Goal: Task Accomplishment & Management: Manage account settings

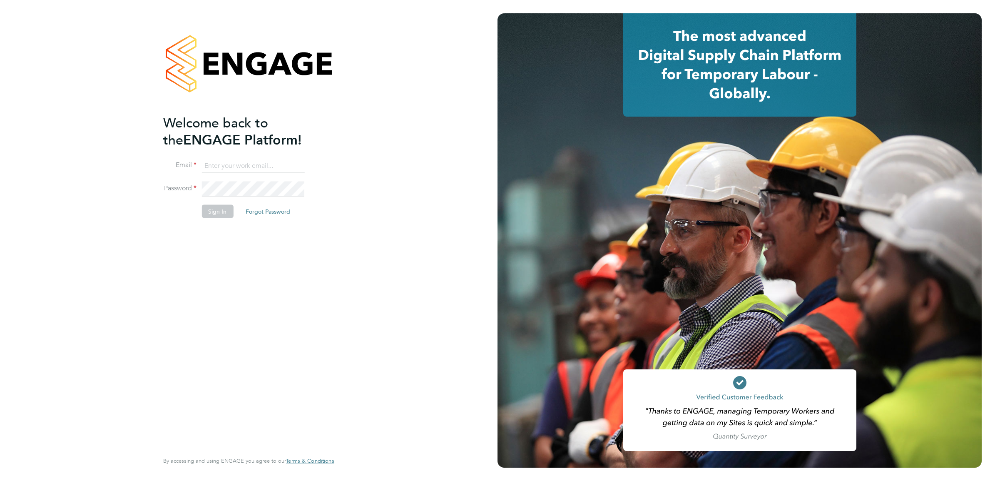
type input "[PERSON_NAME][DOMAIN_NAME][EMAIL_ADDRESS][PERSON_NAME][DOMAIN_NAME]"
click at [277, 296] on div "Welcome back to the ENGAGE Platform! Email [DOMAIN_NAME][EMAIL_ADDRESS][PERSON_…" at bounding box center [244, 282] width 162 height 336
click at [221, 215] on button "Sign In" at bounding box center [218, 211] width 32 height 13
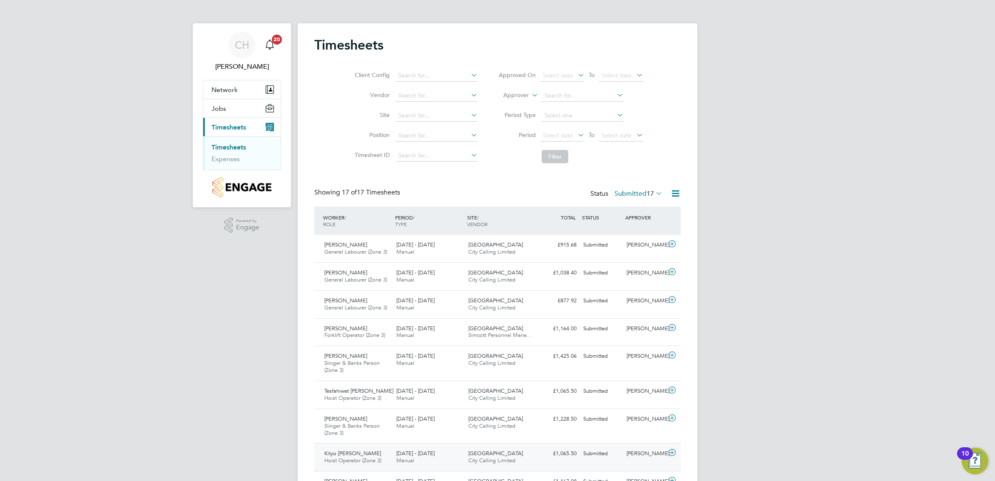
drag, startPoint x: 314, startPoint y: 453, endPoint x: 378, endPoint y: 455, distance: 64.6
click at [378, 455] on div "Timesheets Client Config Vendor Site Position Timesheet ID Approved On Select d…" at bounding box center [498, 384] width 400 height 722
drag, startPoint x: 738, startPoint y: 466, endPoint x: 419, endPoint y: 453, distance: 319.3
click at [419, 453] on div "CH Charlie Hughes Notifications 20 Applications: Network Team Members Sites Job…" at bounding box center [497, 379] width 995 height 759
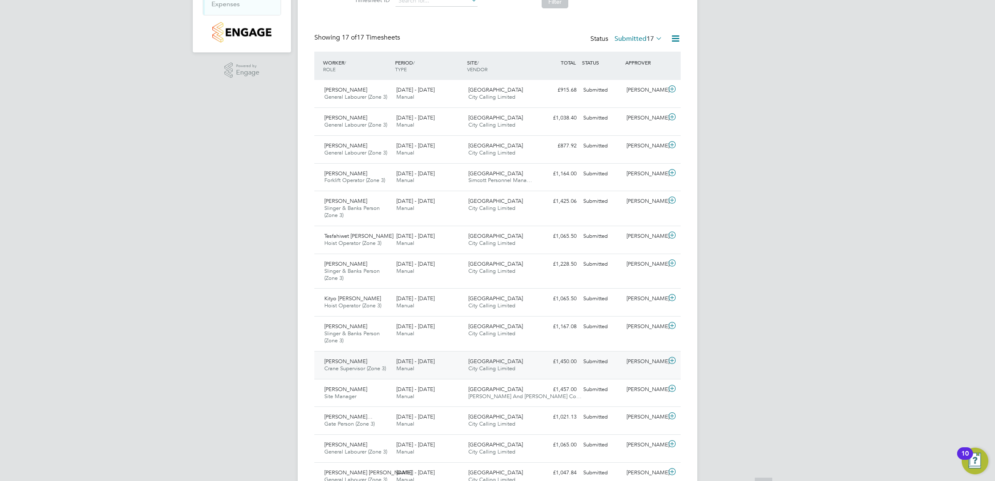
scroll to position [156, 0]
click at [389, 318] on div "Jacek Szwed Slinger & Banks Person (Zone 3) 22 - 28 Sep 2025 22 - 28 Sep 2025 M…" at bounding box center [497, 332] width 366 height 35
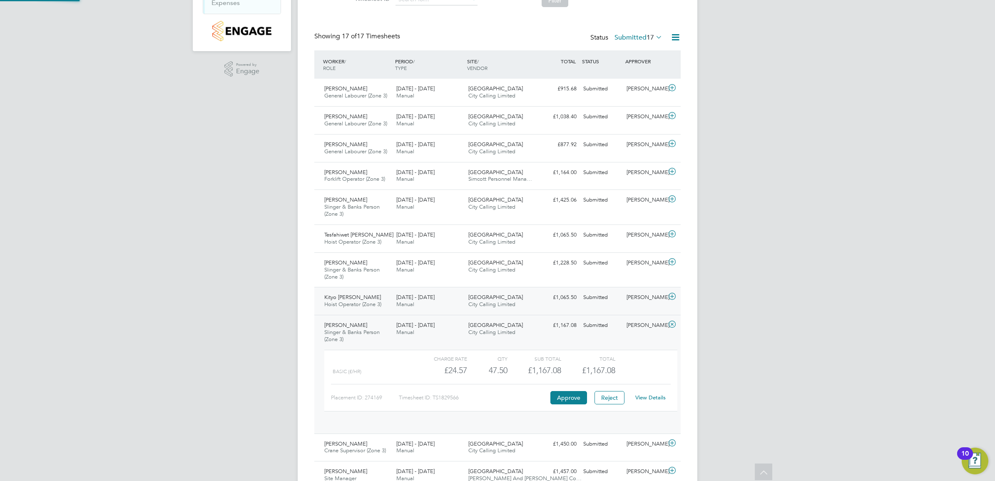
scroll to position [14, 81]
click at [396, 306] on div "22 - 28 Sep 2025 Manual" at bounding box center [429, 301] width 72 height 21
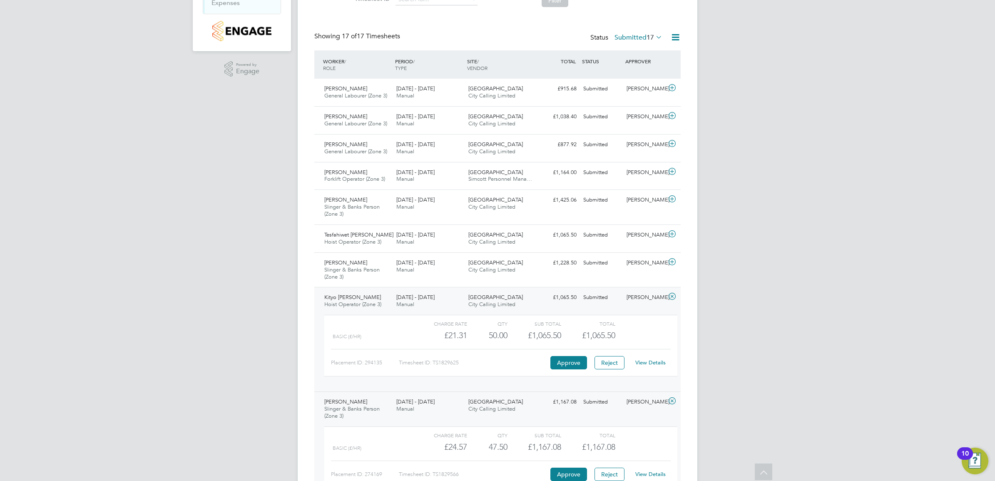
click at [395, 397] on div "22 - 28 Sep 2025 Manual" at bounding box center [429, 405] width 72 height 21
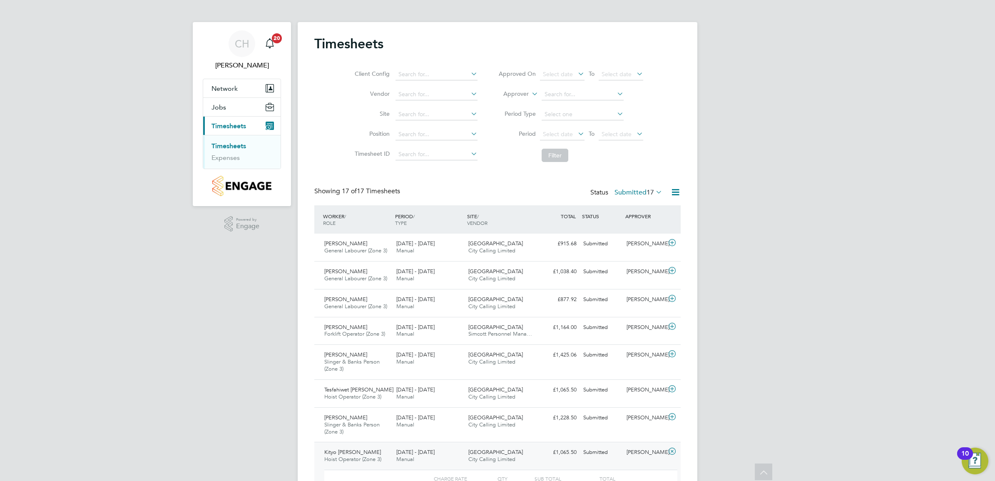
scroll to position [0, 0]
click at [453, 240] on div "22 - 28 Sep 2025 Manual" at bounding box center [429, 248] width 72 height 21
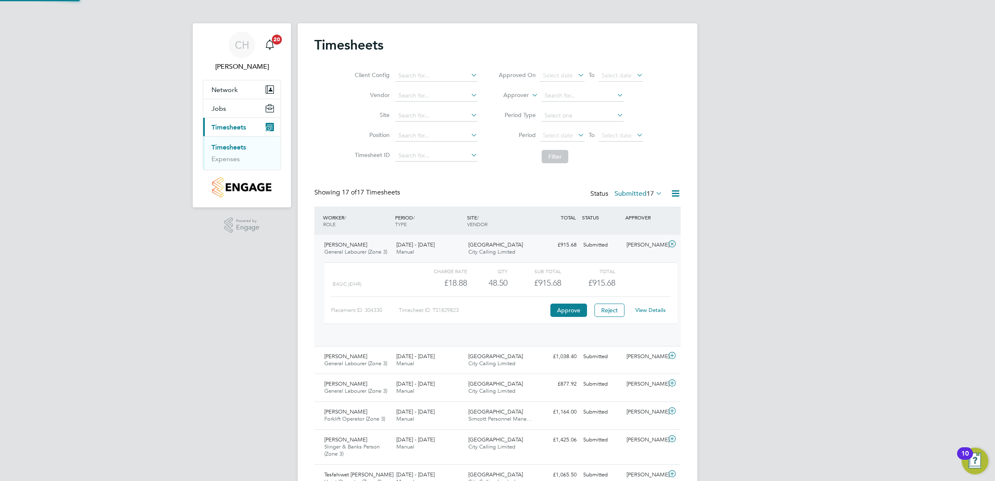
scroll to position [14, 81]
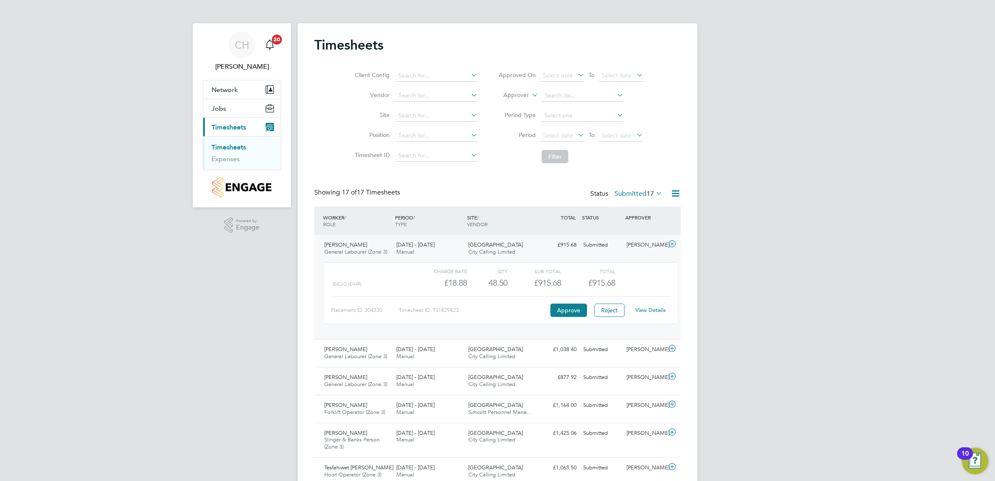
click at [648, 311] on link "View Details" at bounding box center [651, 310] width 30 height 7
click at [389, 348] on div "Elias Hussein General Labourer (Zone 3) 22 - 28 Sep 2025" at bounding box center [357, 353] width 72 height 21
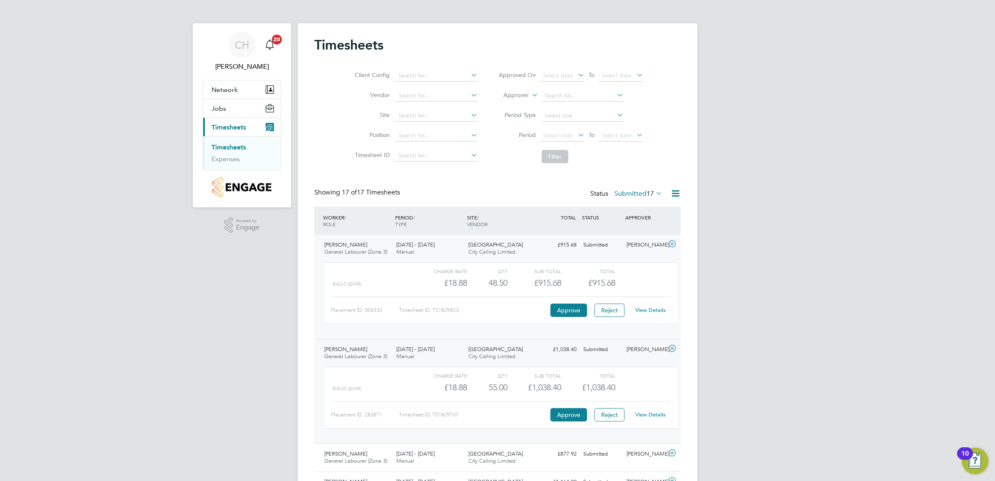
click at [654, 416] on link "View Details" at bounding box center [651, 414] width 30 height 7
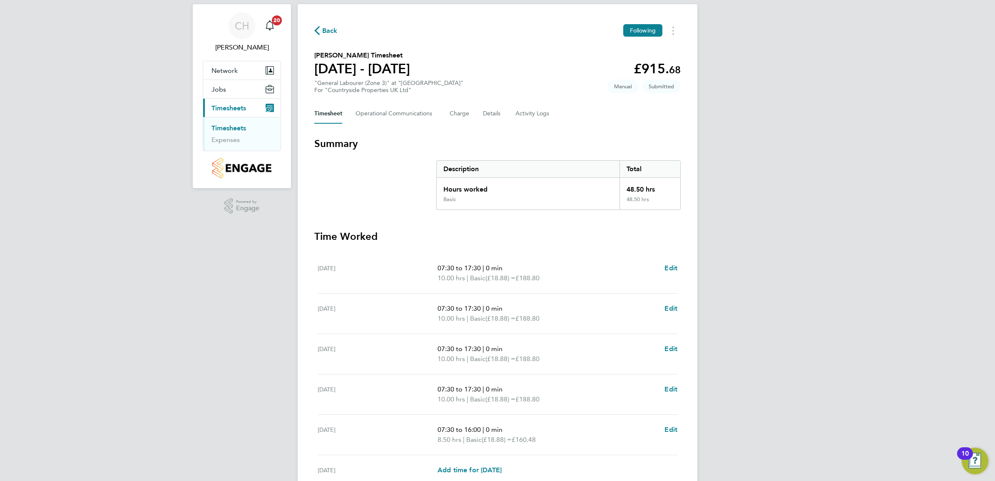
scroll to position [52, 0]
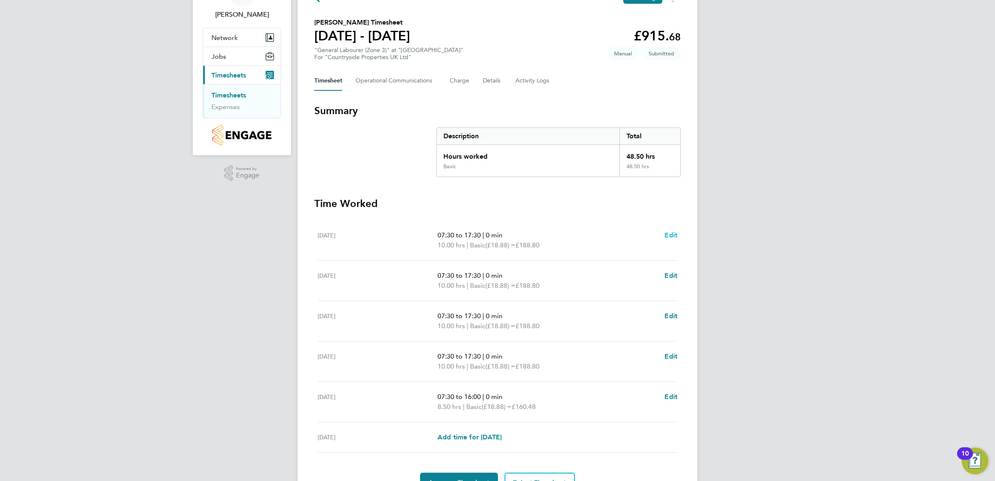
click at [674, 232] on span "Edit" at bounding box center [671, 235] width 13 height 8
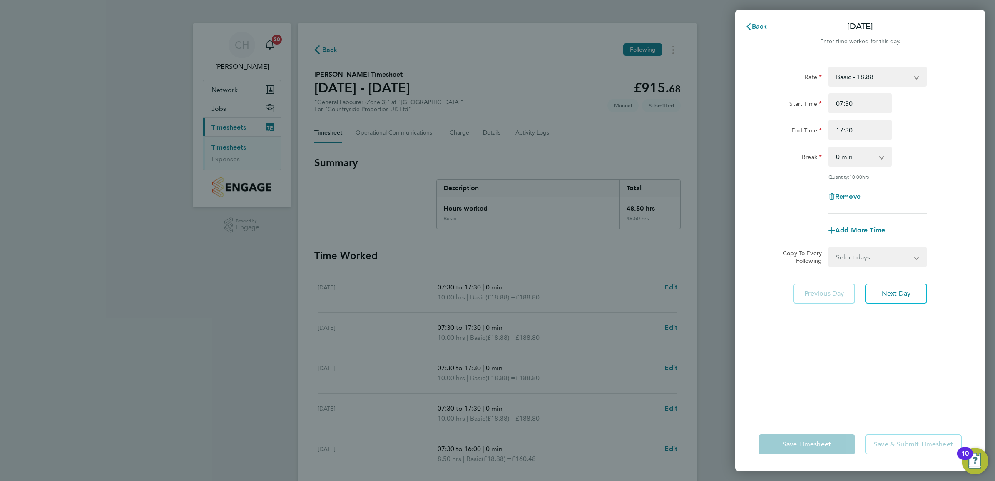
click at [867, 166] on div "0 min 15 min 30 min 45 min 60 min 75 min 90 min" at bounding box center [860, 157] width 63 height 20
click at [869, 162] on select "0 min 15 min 30 min 45 min 60 min 75 min 90 min" at bounding box center [856, 156] width 52 height 18
select select "30"
click at [830, 147] on select "0 min 15 min 30 min 45 min 60 min 75 min 90 min" at bounding box center [856, 156] width 52 height 18
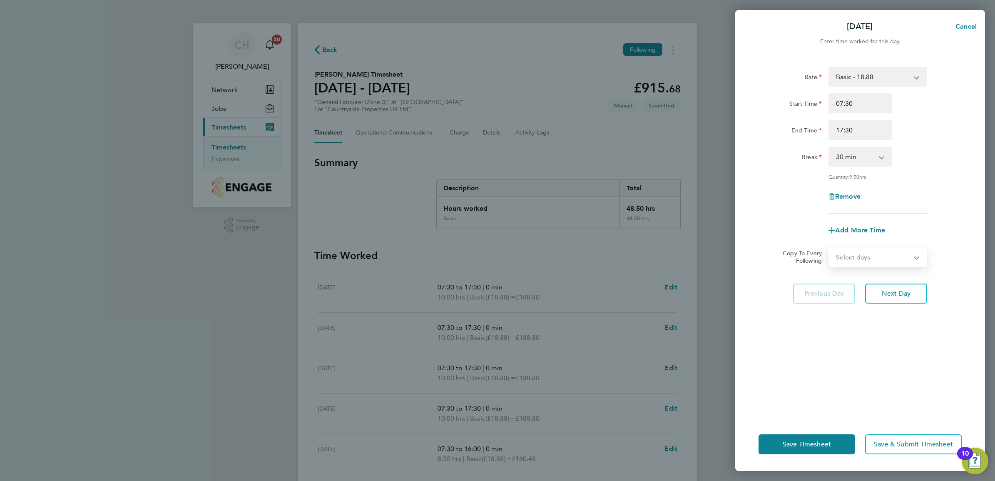
click at [867, 259] on select "Select days Day Weekday (Mon-Fri) Weekend (Sat-Sun) Wednesday Thursday Friday S…" at bounding box center [873, 257] width 87 height 18
select select "WEEKDAY"
click at [830, 248] on select "Select days Day Weekday (Mon-Fri) Weekend (Sat-Sun) Wednesday Thursday Friday S…" at bounding box center [873, 257] width 87 height 18
select select "2025-09-28"
click at [870, 372] on div "Rate Basic - 18.88 Start Time 07:30 End Time 17:30 Break 0 min 15 min 30 min 45…" at bounding box center [860, 237] width 250 height 361
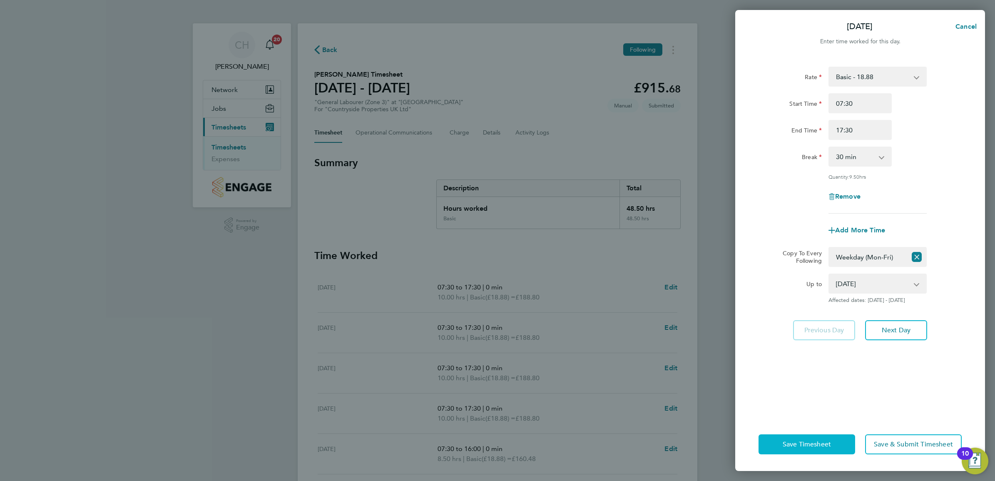
click at [829, 446] on span "Save Timesheet" at bounding box center [807, 444] width 48 height 8
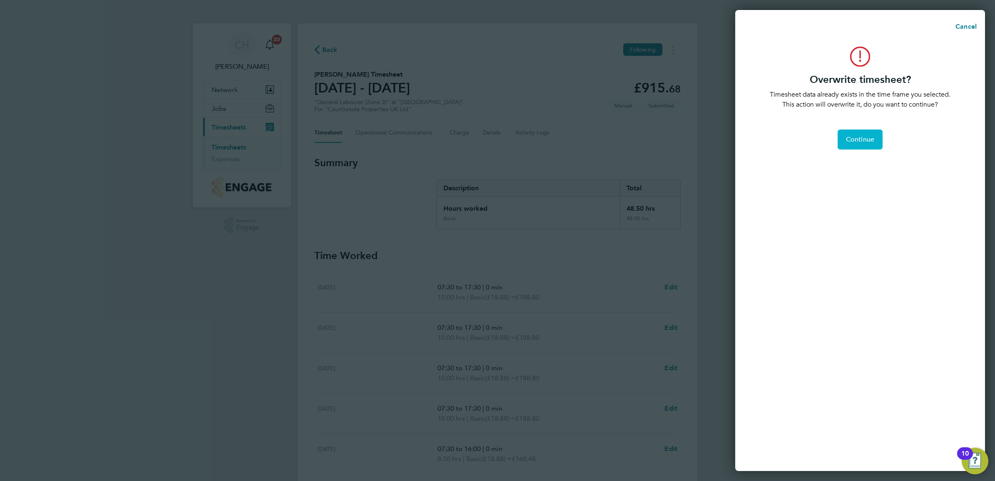
click at [856, 139] on span "Continue" at bounding box center [860, 139] width 28 height 8
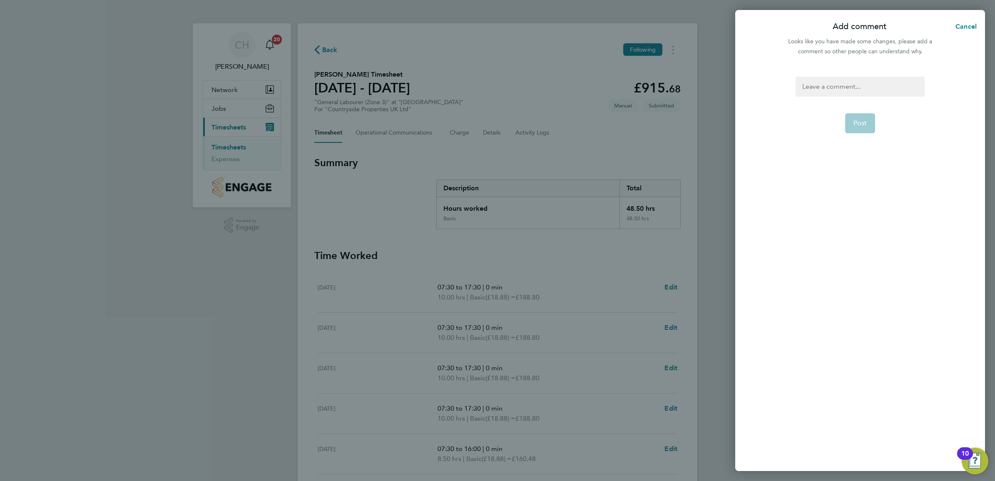
click at [849, 95] on div at bounding box center [860, 87] width 129 height 20
click at [850, 88] on div at bounding box center [860, 87] width 129 height 20
click at [849, 145] on form ". Post" at bounding box center [860, 205] width 135 height 256
click at [856, 126] on span "Post" at bounding box center [861, 123] width 14 height 8
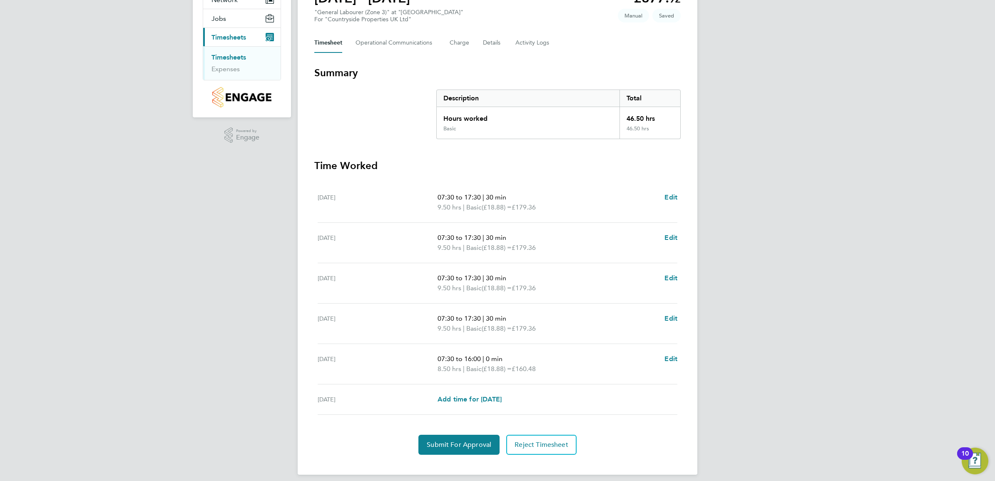
scroll to position [98, 0]
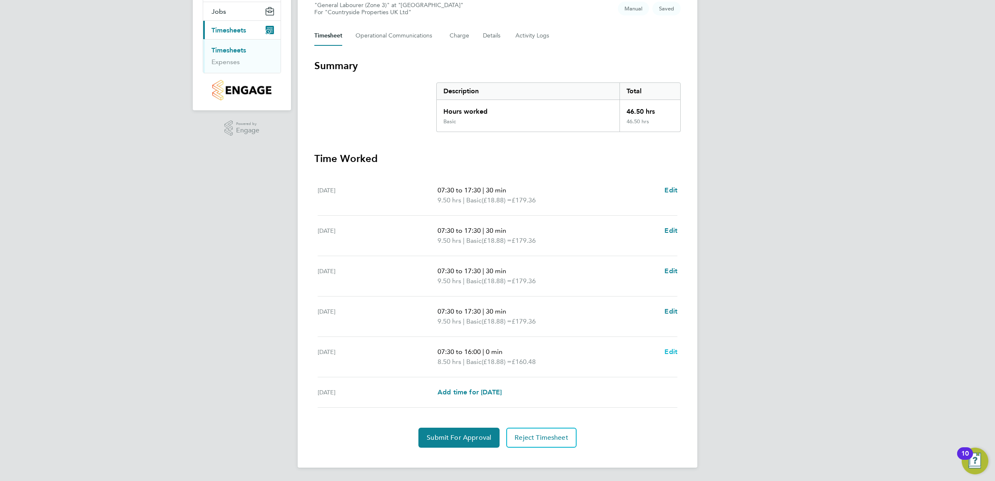
click at [668, 353] on span "Edit" at bounding box center [671, 352] width 13 height 8
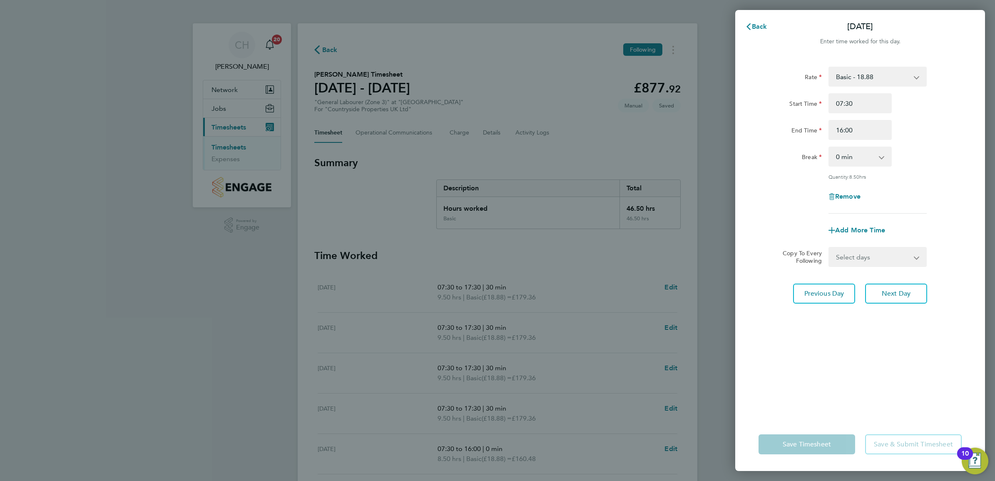
click at [876, 157] on select "0 min 15 min 30 min 45 min 60 min 75 min 90 min" at bounding box center [856, 156] width 52 height 18
select select "30"
click at [830, 147] on select "0 min 15 min 30 min 45 min 60 min 75 min 90 min" at bounding box center [856, 156] width 52 height 18
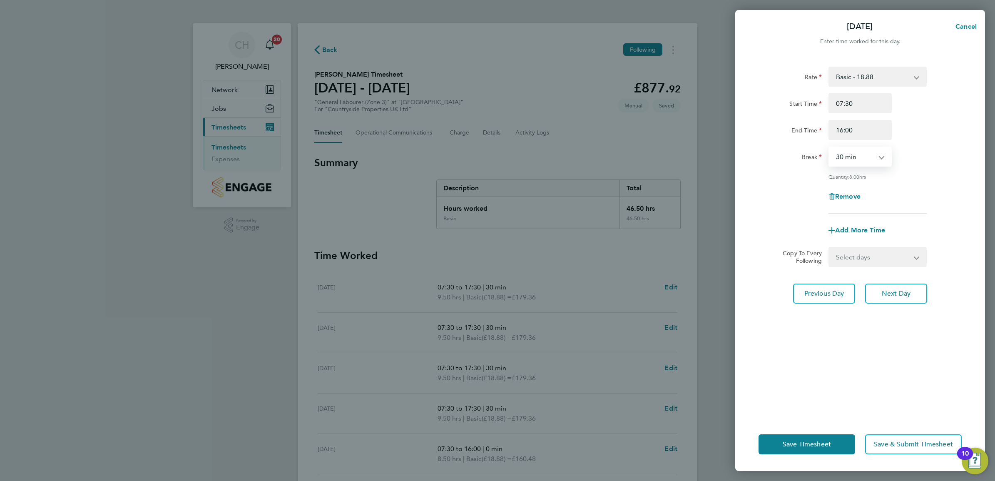
click at [873, 424] on div "Save Timesheet Save & Submit Timesheet" at bounding box center [860, 444] width 250 height 53
click at [892, 452] on button "Save & Submit Timesheet" at bounding box center [913, 444] width 97 height 20
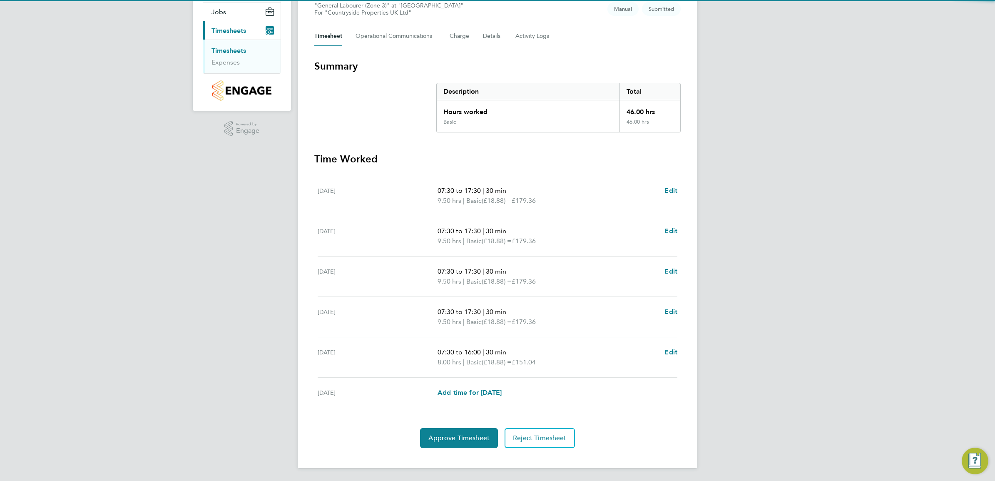
scroll to position [98, 0]
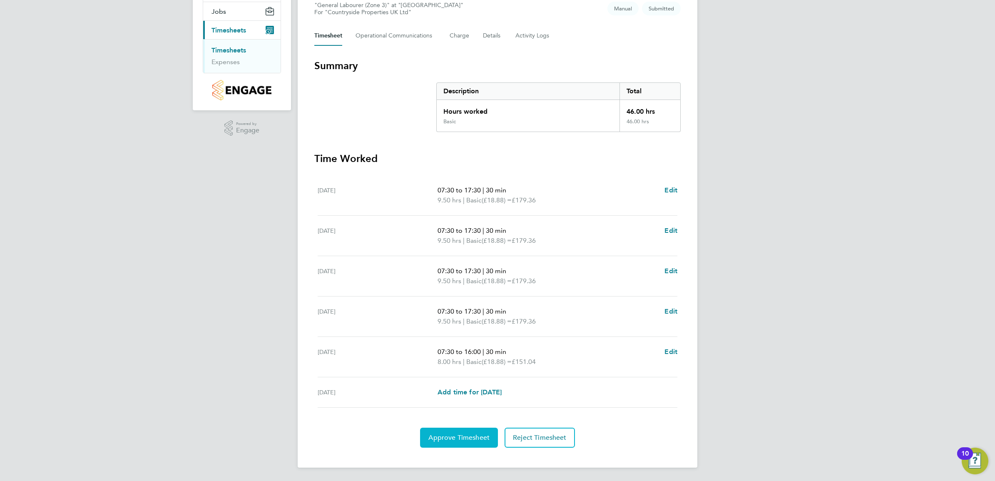
click at [466, 429] on button "Approve Timesheet" at bounding box center [459, 438] width 78 height 20
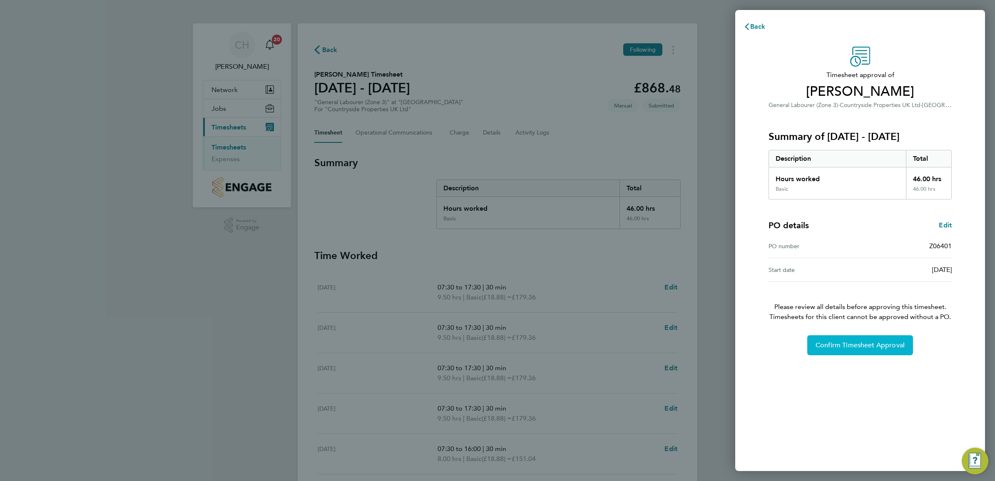
click at [846, 342] on span "Confirm Timesheet Approval" at bounding box center [860, 345] width 89 height 8
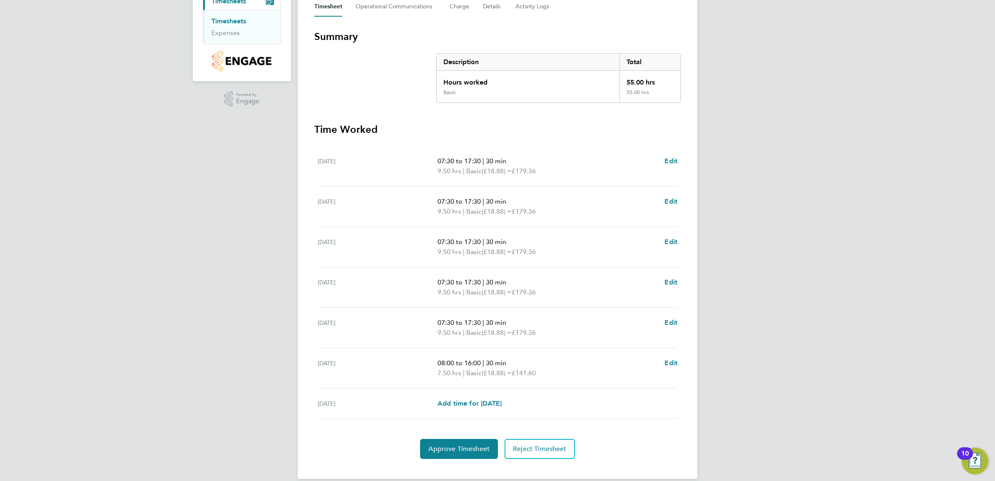
scroll to position [138, 0]
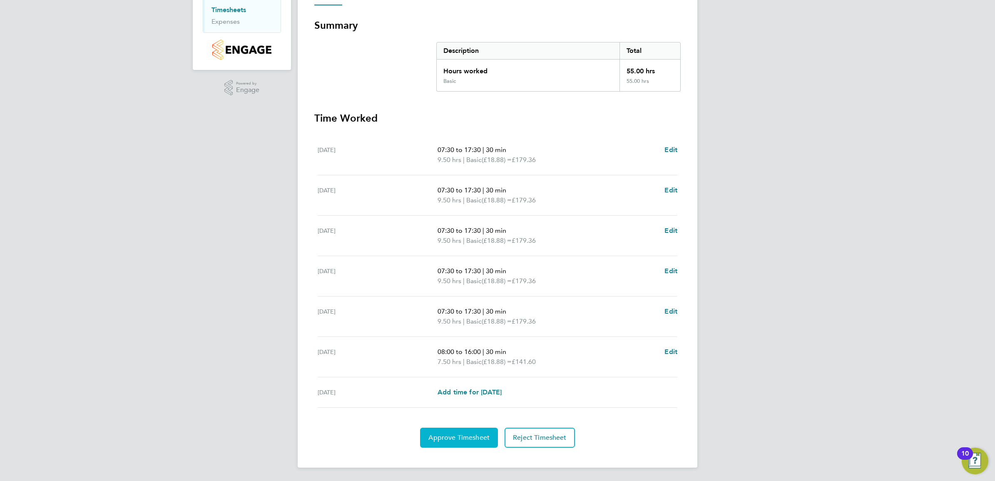
click at [480, 434] on span "Approve Timesheet" at bounding box center [459, 438] width 61 height 8
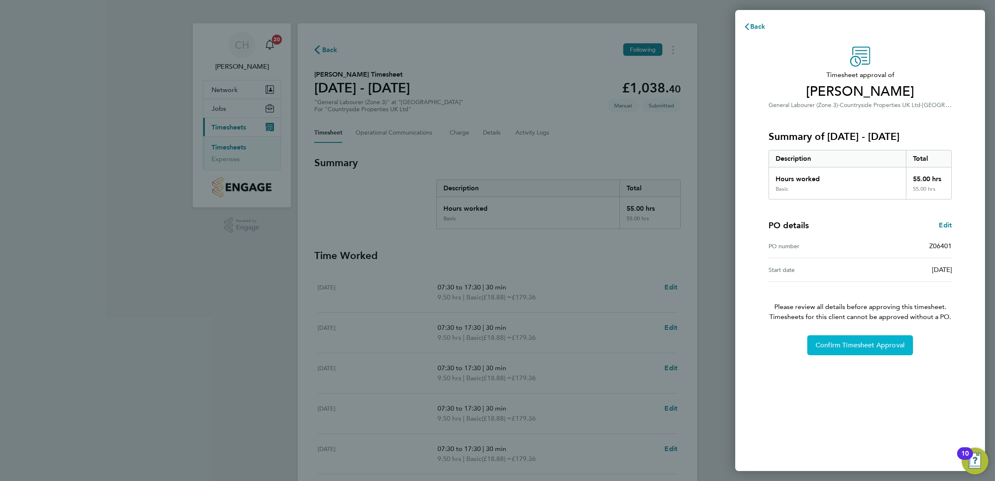
click at [874, 344] on span "Confirm Timesheet Approval" at bounding box center [860, 345] width 89 height 8
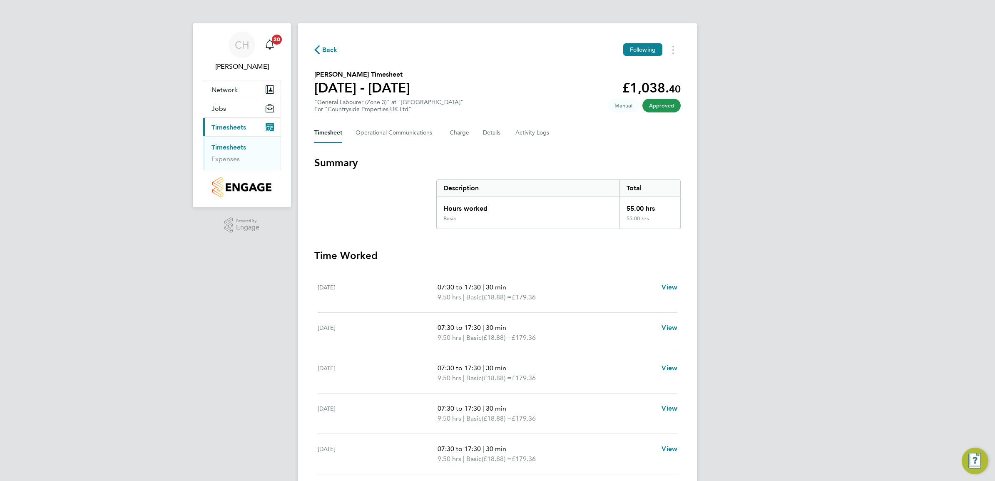
drag, startPoint x: 298, startPoint y: 160, endPoint x: 271, endPoint y: 150, distance: 29.2
click at [297, 160] on div "CH Charlie Hughes Notifications 20 Applications: Network Team Members Sites Job…" at bounding box center [497, 289] width 995 height 578
click at [234, 147] on link "Timesheets" at bounding box center [229, 147] width 35 height 8
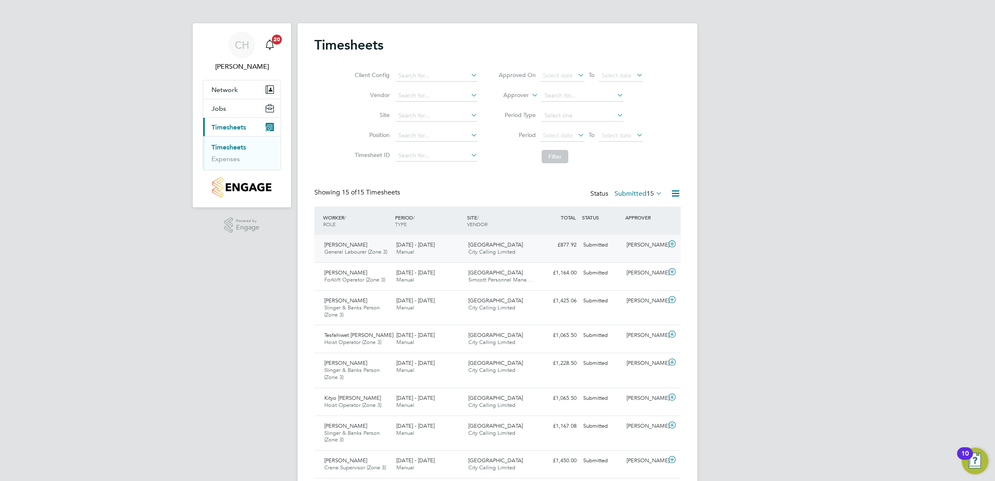
click at [404, 243] on span "[DATE] - [DATE]" at bounding box center [415, 244] width 38 height 7
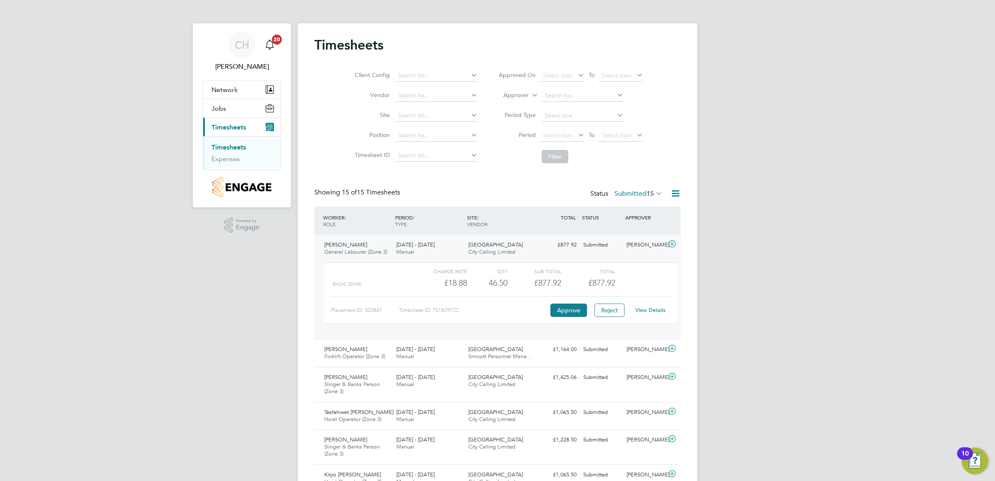
click at [647, 310] on link "View Details" at bounding box center [651, 310] width 30 height 7
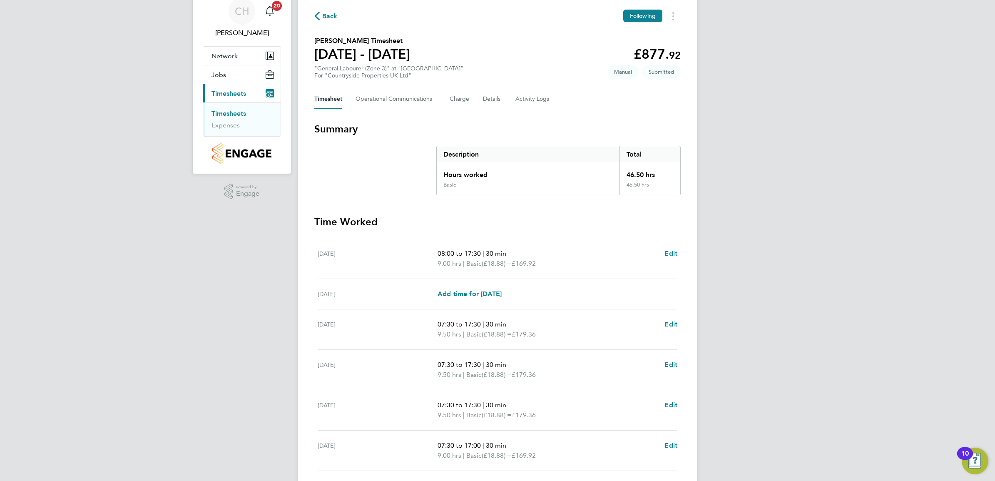
scroll to position [52, 0]
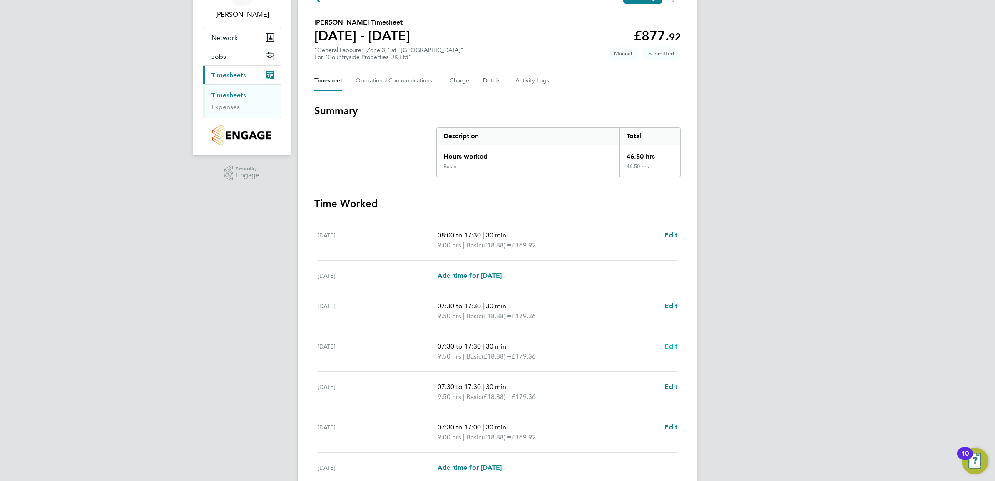
click at [671, 344] on span "Edit" at bounding box center [671, 346] width 13 height 8
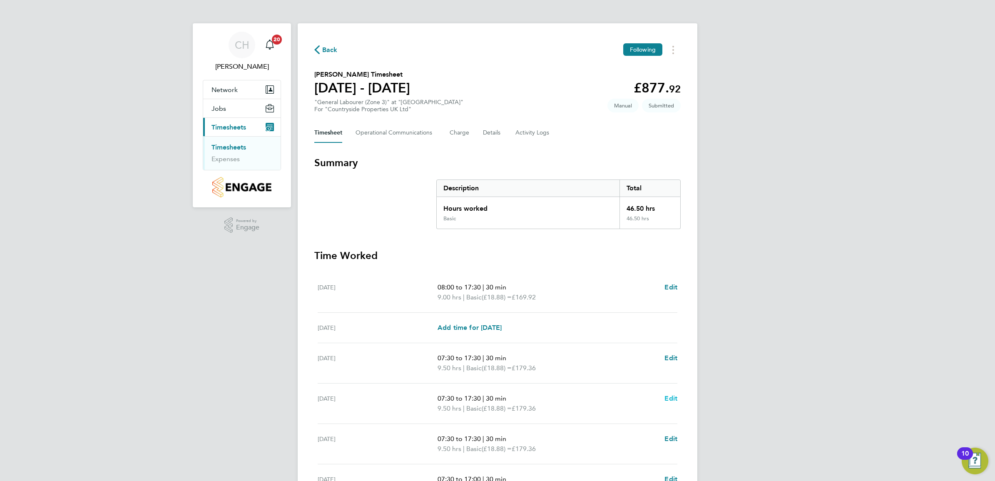
select select "30"
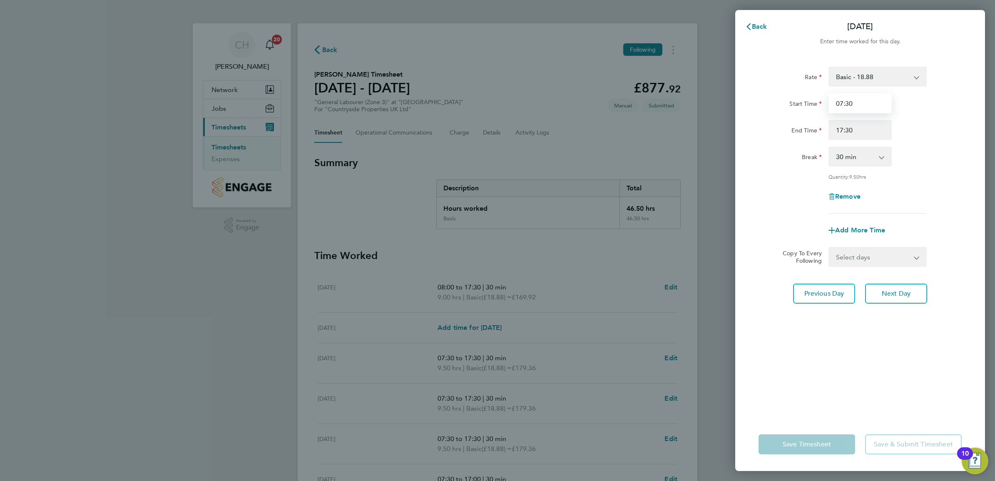
click at [842, 102] on input "07:30" at bounding box center [860, 103] width 63 height 20
type input "08:00"
click at [948, 160] on div "Break 0 min 15 min 30 min 45 min 60 min 75 min 90 min" at bounding box center [860, 157] width 210 height 20
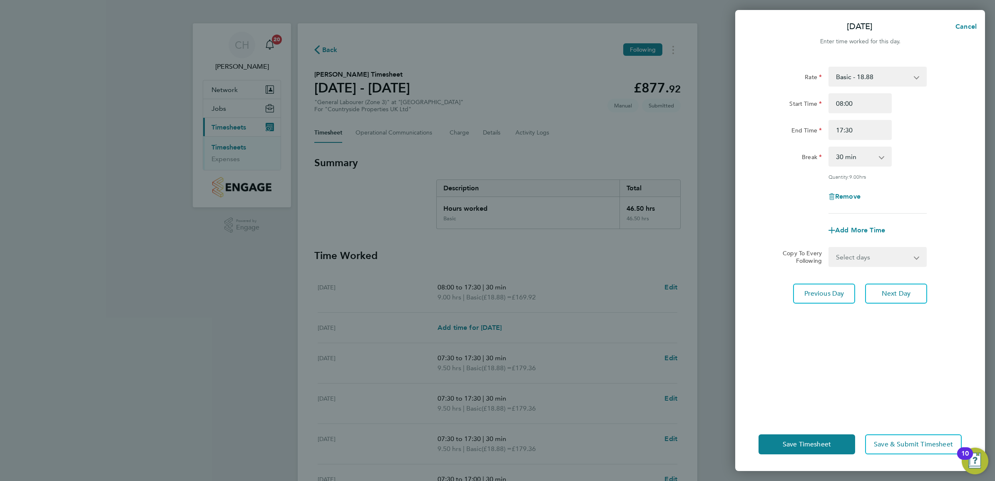
click at [895, 249] on select "Select days Day Weekend (Sat-Sun) [DATE] [DATE] [DATE]" at bounding box center [873, 257] width 87 height 18
click at [942, 207] on div "Rate Basic - 18.88 Start Time 08:00 End Time 17:30 Break 0 min 15 min 30 min 45…" at bounding box center [860, 140] width 203 height 147
click at [889, 255] on select "Select days Day Weekend (Sat-Sun) Friday Saturday Sunday" at bounding box center [873, 257] width 87 height 18
select select "FRI"
click at [830, 248] on select "Select days Day Weekend (Sat-Sun) Friday Saturday Sunday" at bounding box center [873, 257] width 87 height 18
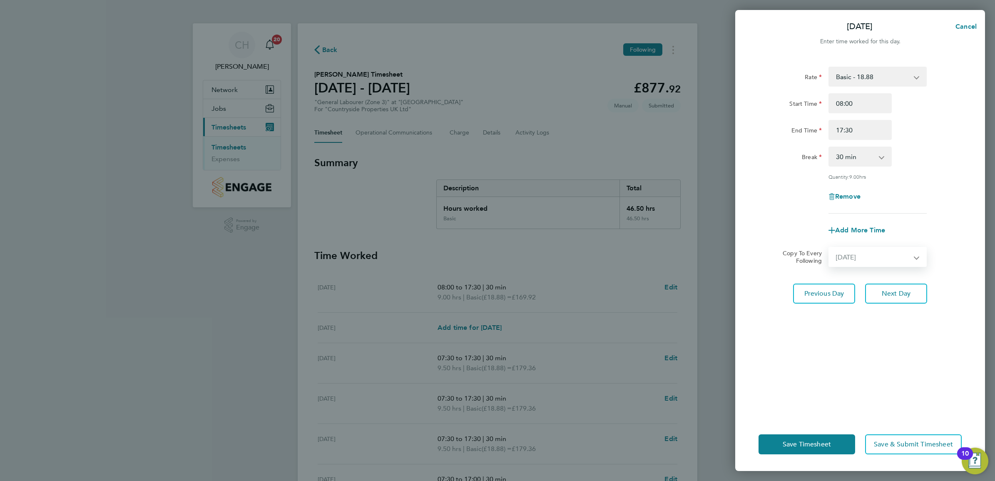
select select "2025-09-28"
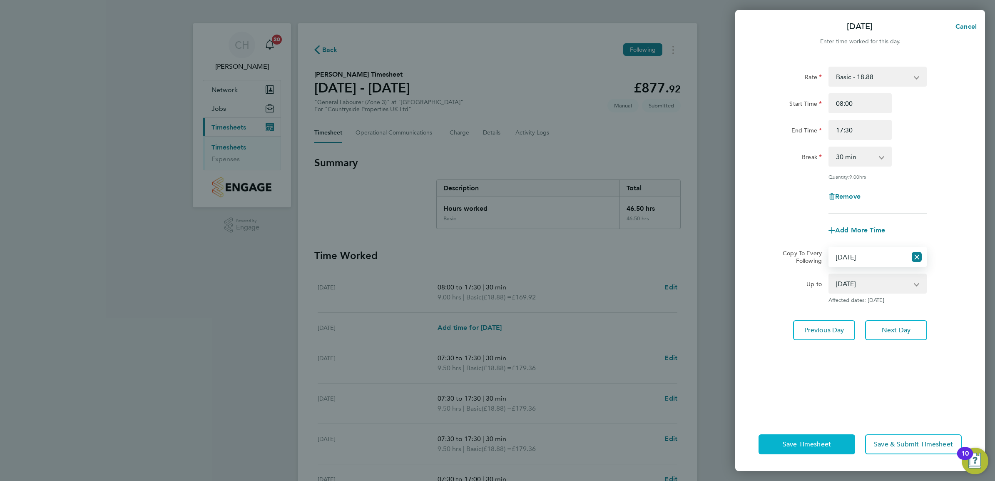
click at [805, 445] on span "Save Timesheet" at bounding box center [807, 444] width 48 height 8
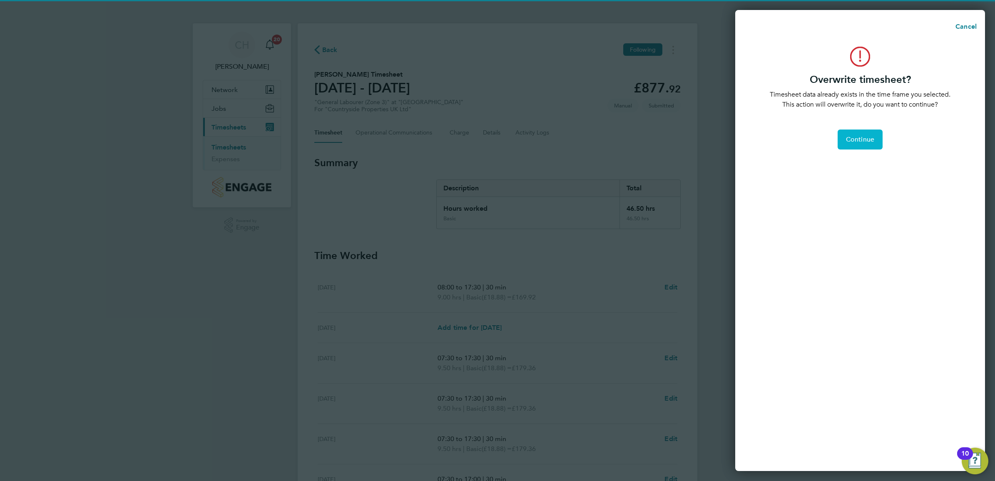
click at [858, 139] on span "Continue" at bounding box center [860, 139] width 28 height 8
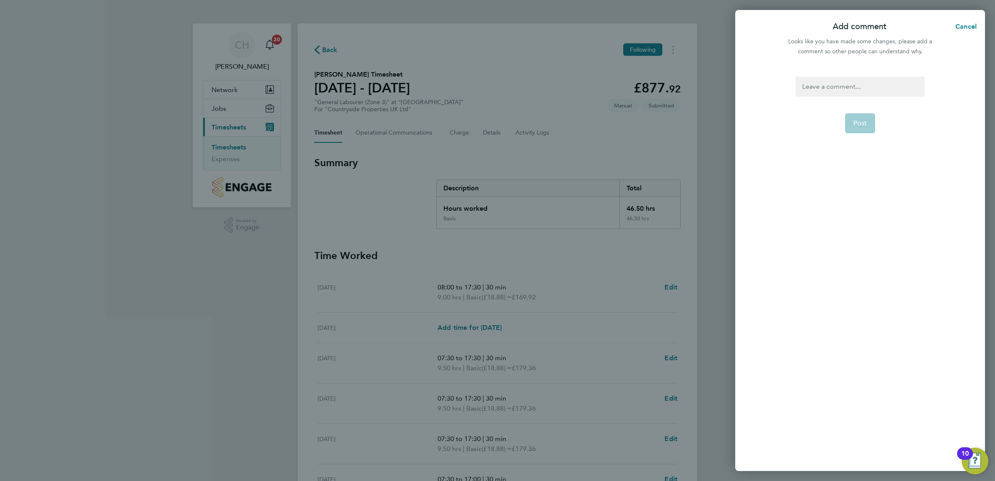
click at [852, 92] on div at bounding box center [860, 87] width 129 height 20
drag, startPoint x: 855, startPoint y: 176, endPoint x: 854, endPoint y: 157, distance: 19.6
click at [855, 175] on form ". Post" at bounding box center [860, 205] width 135 height 256
click at [856, 125] on span "Post" at bounding box center [861, 123] width 14 height 8
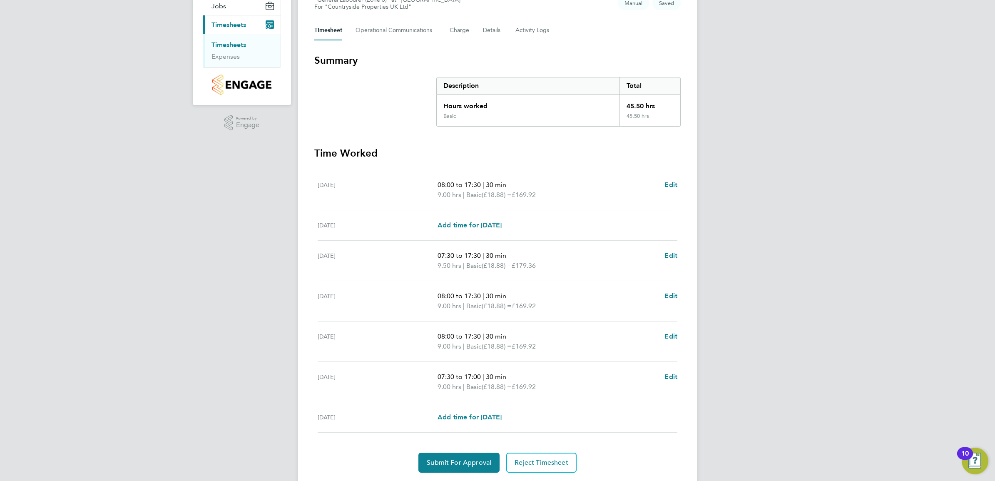
scroll to position [104, 0]
click at [671, 378] on span "Edit" at bounding box center [671, 375] width 13 height 8
select select "30"
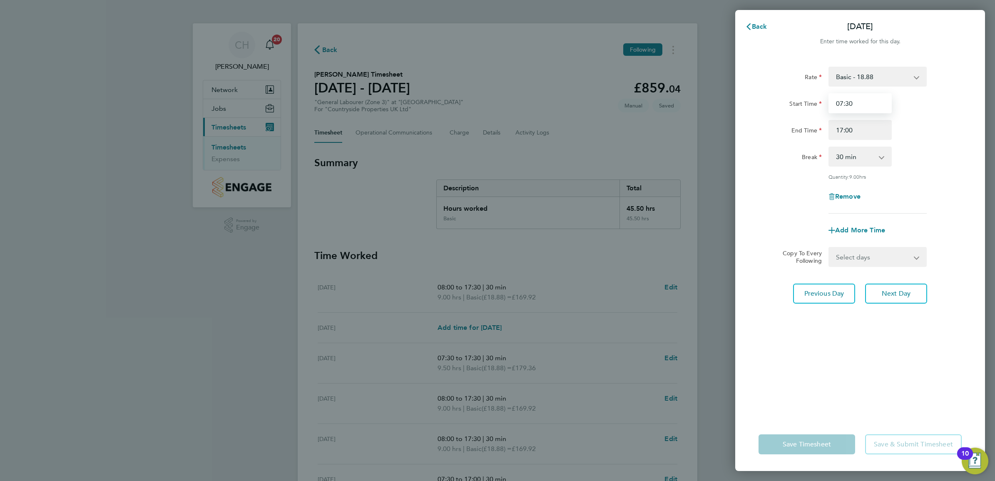
click at [842, 102] on input "07:30" at bounding box center [860, 103] width 63 height 20
type input "08:00"
click at [867, 130] on input "17:00" at bounding box center [860, 130] width 63 height 20
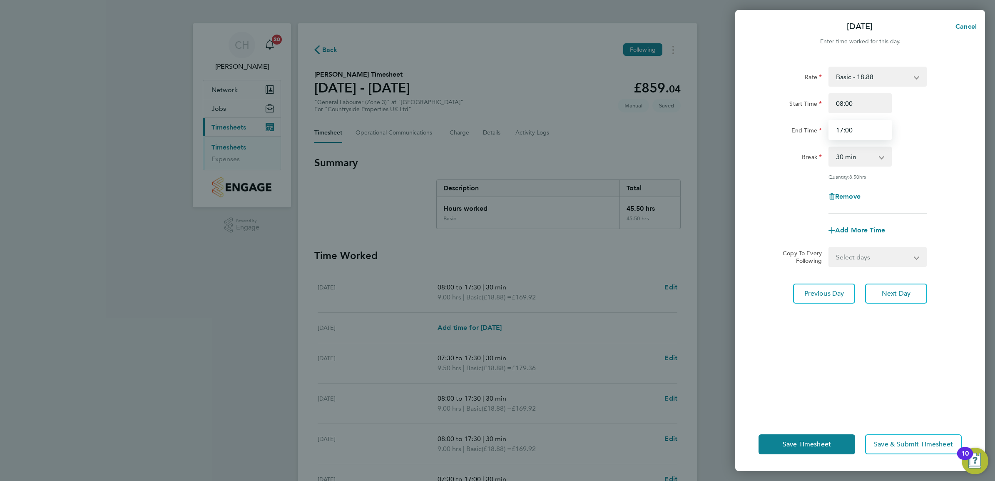
click at [842, 130] on input "17:00" at bounding box center [860, 130] width 63 height 20
type input "16:30"
click at [923, 132] on div "End Time 16:30" at bounding box center [860, 130] width 210 height 20
click at [897, 440] on span "Save & Submit Timesheet" at bounding box center [913, 444] width 79 height 8
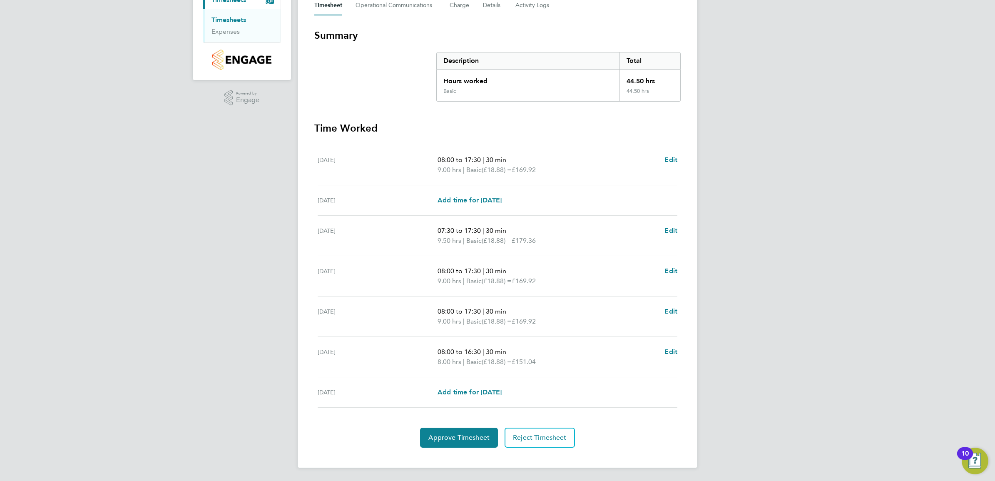
scroll to position [128, 0]
click at [466, 436] on span "Approve Timesheet" at bounding box center [459, 438] width 61 height 8
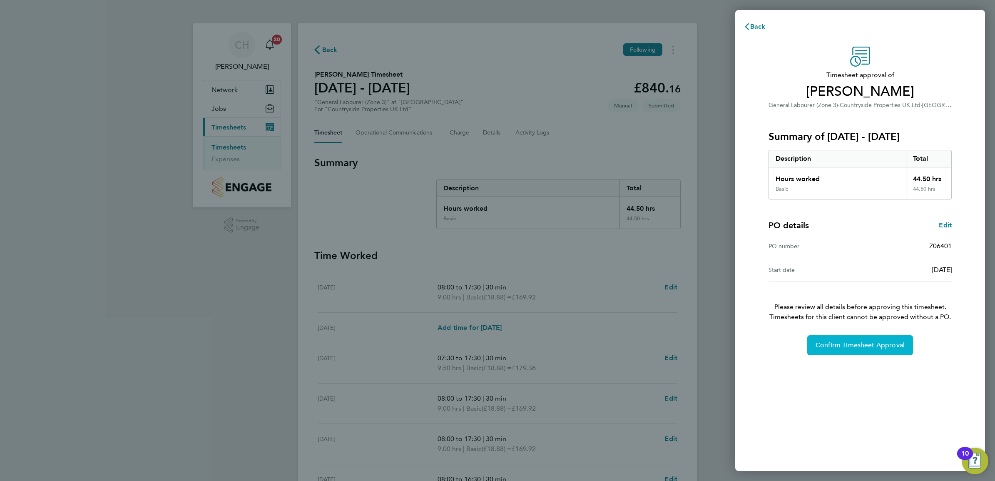
click at [850, 346] on span "Confirm Timesheet Approval" at bounding box center [860, 345] width 89 height 8
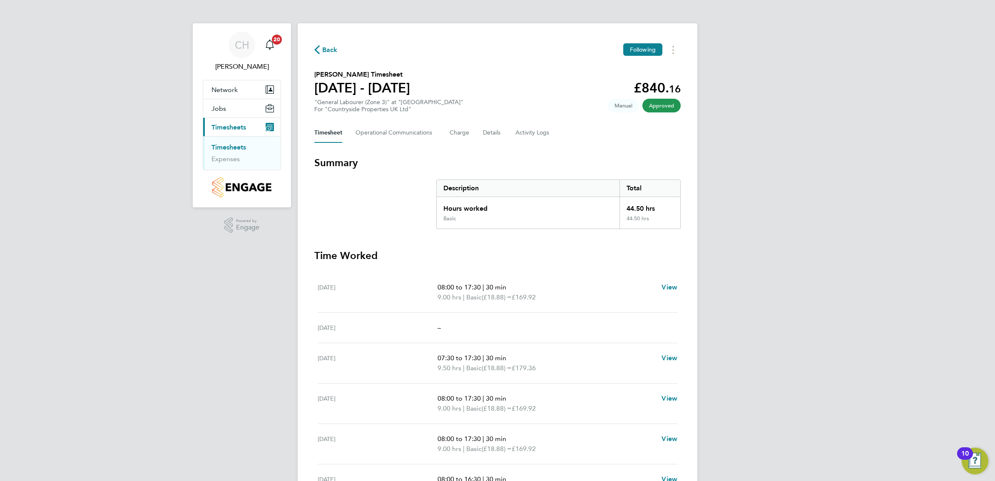
click at [235, 147] on link "Timesheets" at bounding box center [229, 147] width 35 height 8
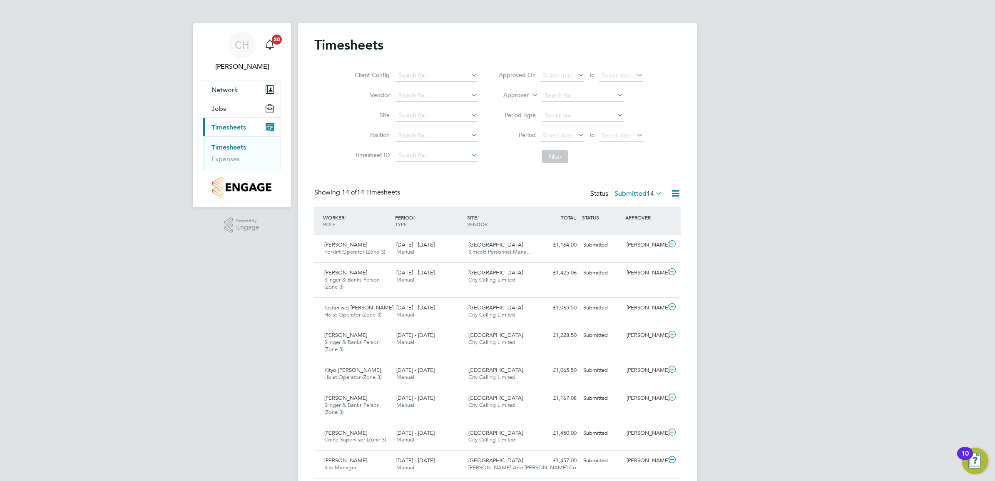
click at [750, 294] on div "CH Charlie Hughes Notifications 20 Applications: Network Team Members Sites Job…" at bounding box center [497, 337] width 995 height 675
click at [555, 245] on div "£1,164.00 Submitted" at bounding box center [558, 245] width 43 height 14
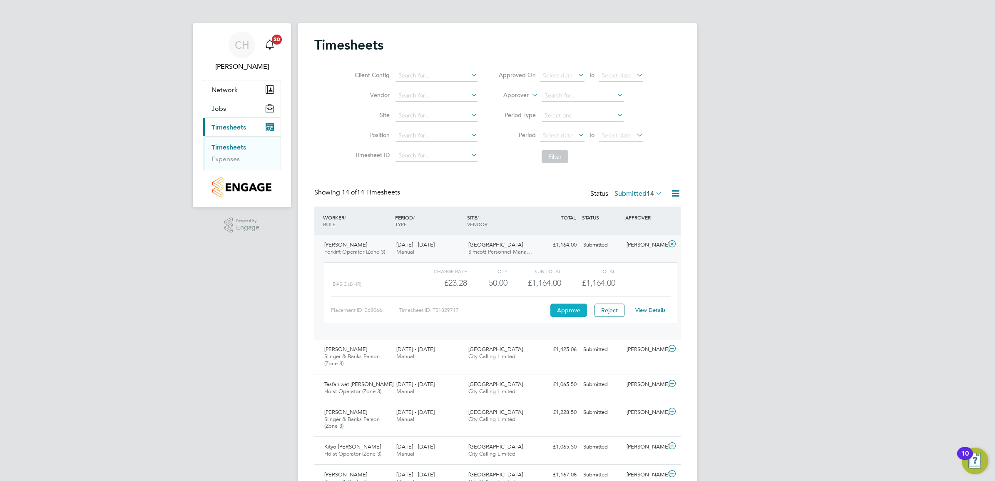
click at [568, 312] on button "Approve" at bounding box center [569, 310] width 37 height 13
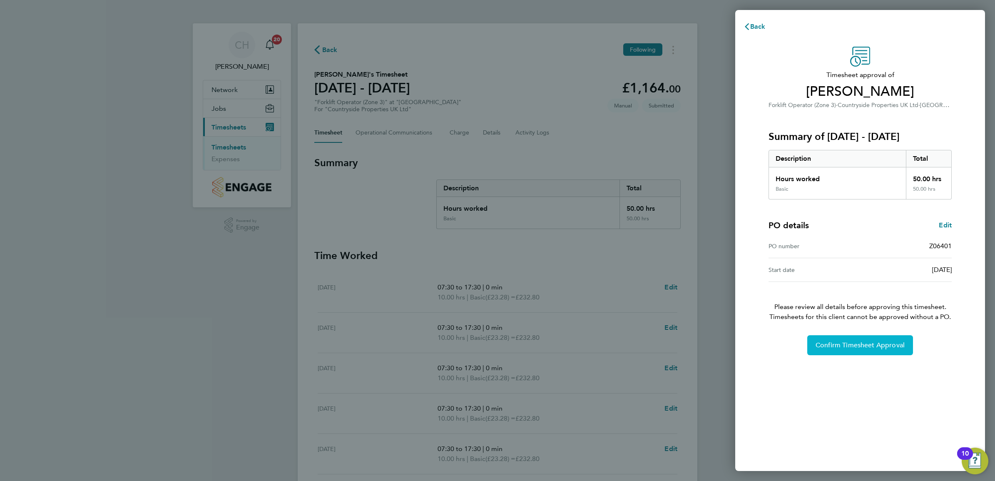
click at [831, 342] on span "Confirm Timesheet Approval" at bounding box center [860, 345] width 89 height 8
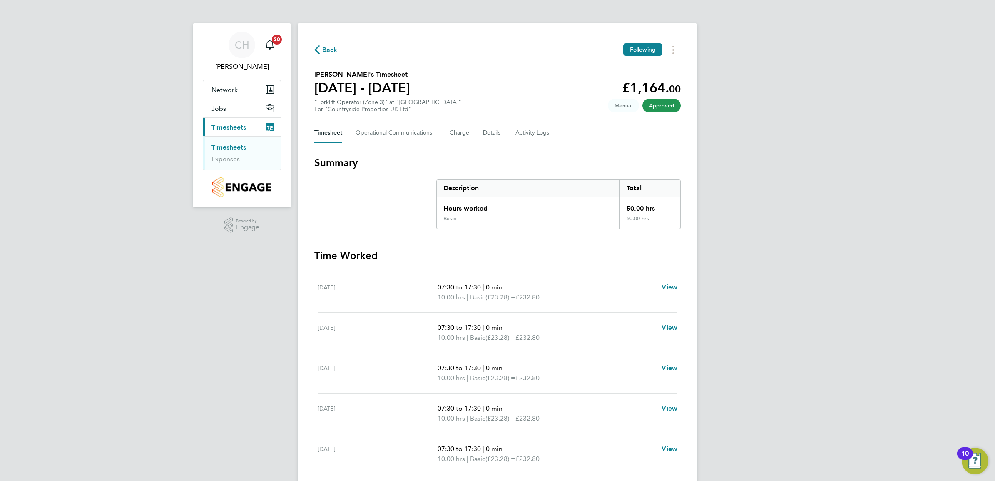
drag, startPoint x: 226, startPoint y: 145, endPoint x: 168, endPoint y: 70, distance: 94.7
click at [226, 145] on link "Timesheets" at bounding box center [229, 147] width 35 height 8
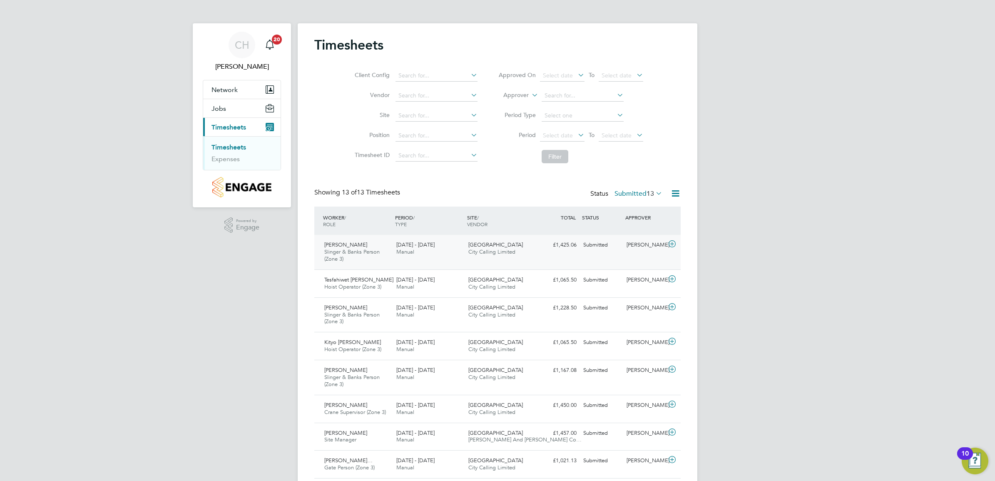
click at [412, 252] on span "Manual" at bounding box center [405, 251] width 18 height 7
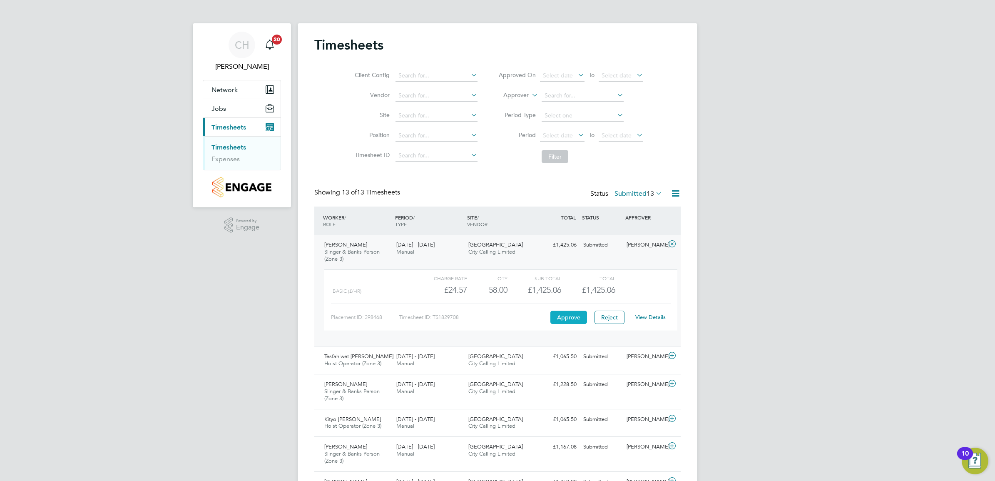
click at [571, 312] on button "Approve" at bounding box center [569, 317] width 37 height 13
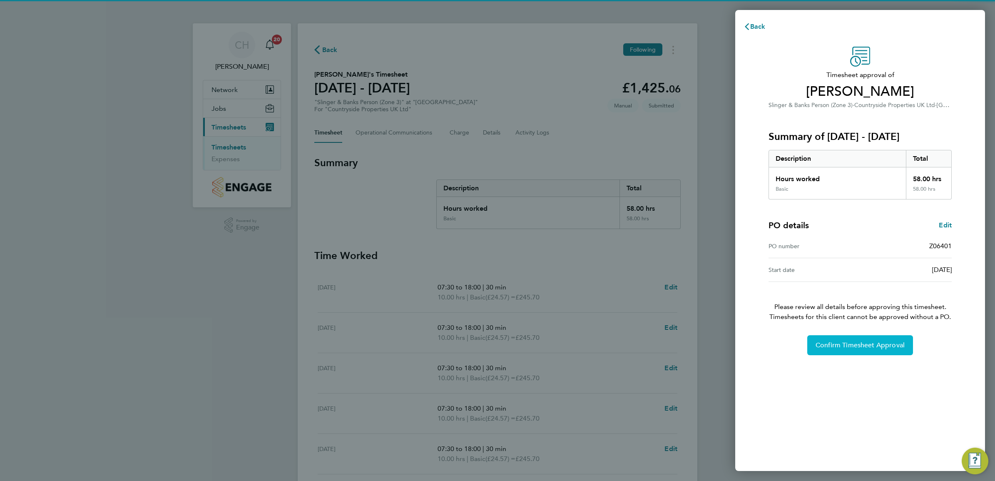
click at [824, 347] on span "Confirm Timesheet Approval" at bounding box center [860, 345] width 89 height 8
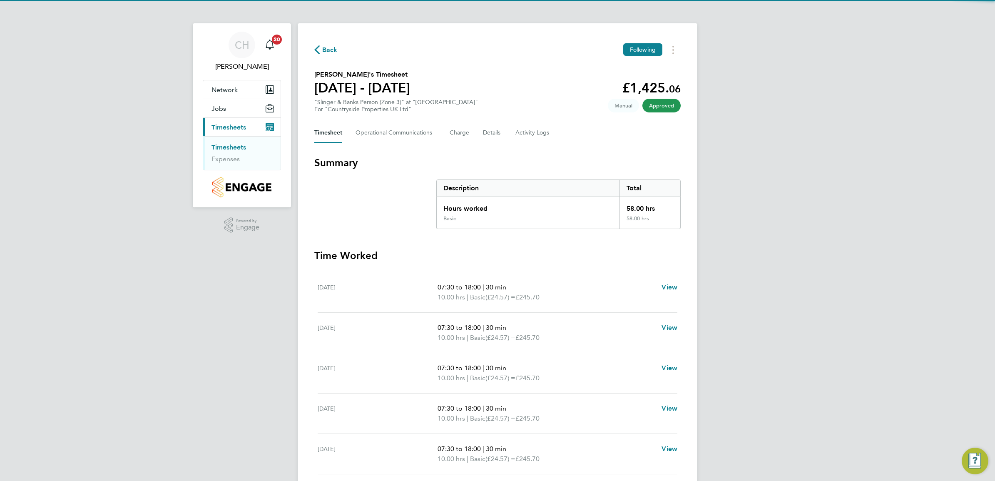
click at [232, 149] on link "Timesheets" at bounding box center [229, 147] width 35 height 8
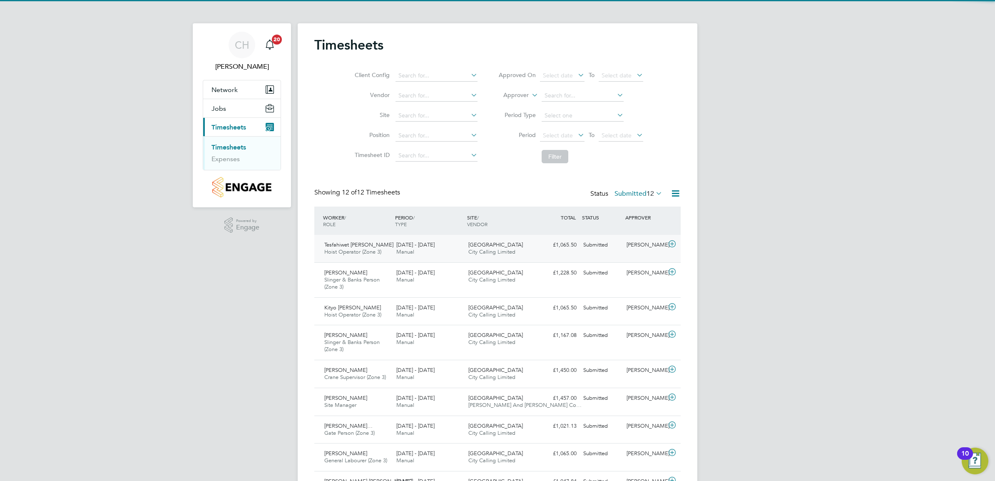
click at [387, 248] on div "Tesfahiwet Solomon Hoist Operator (Zone 3) 22 - 28 Sep 2025" at bounding box center [357, 248] width 72 height 21
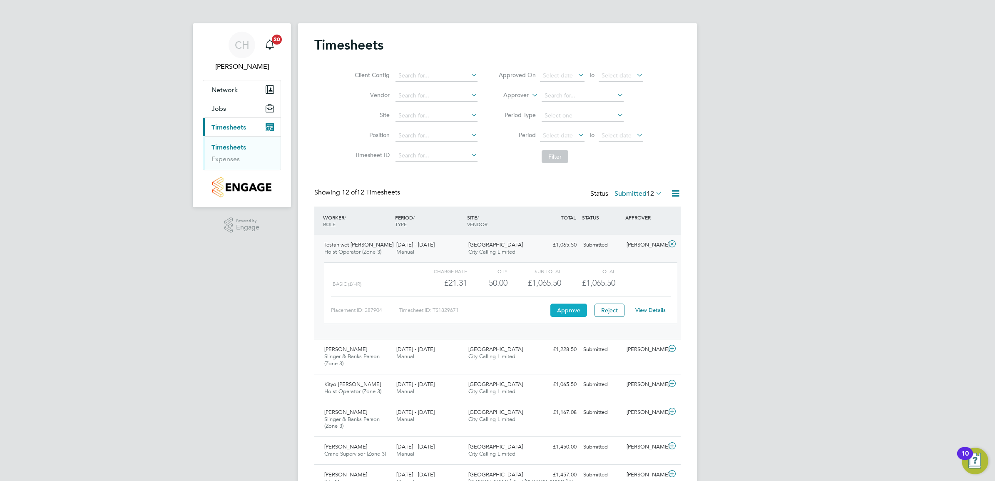
click at [563, 313] on button "Approve" at bounding box center [569, 310] width 37 height 13
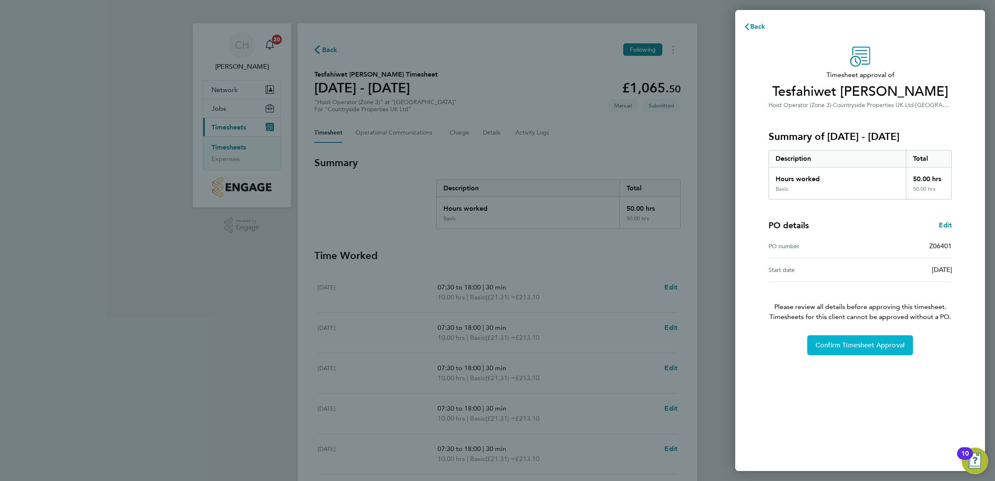
click at [835, 345] on span "Confirm Timesheet Approval" at bounding box center [860, 345] width 89 height 8
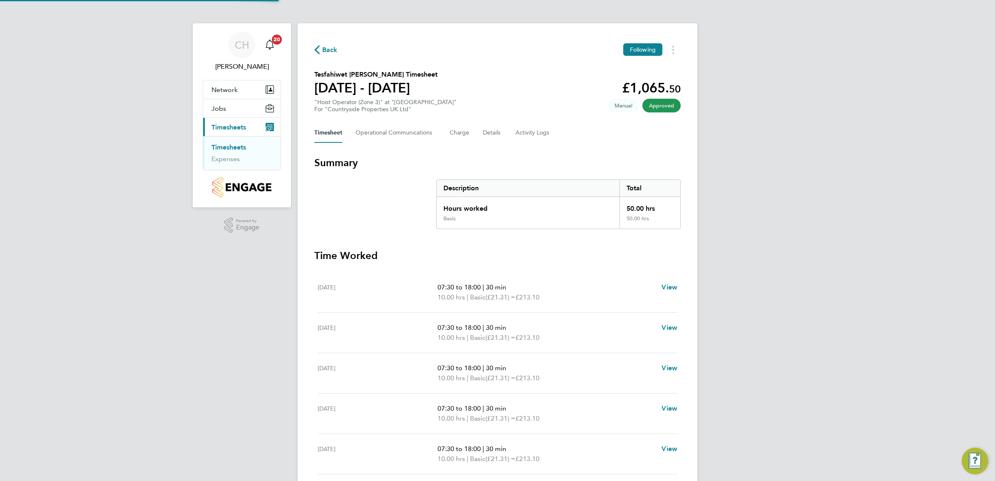
click at [234, 147] on link "Timesheets" at bounding box center [229, 147] width 35 height 8
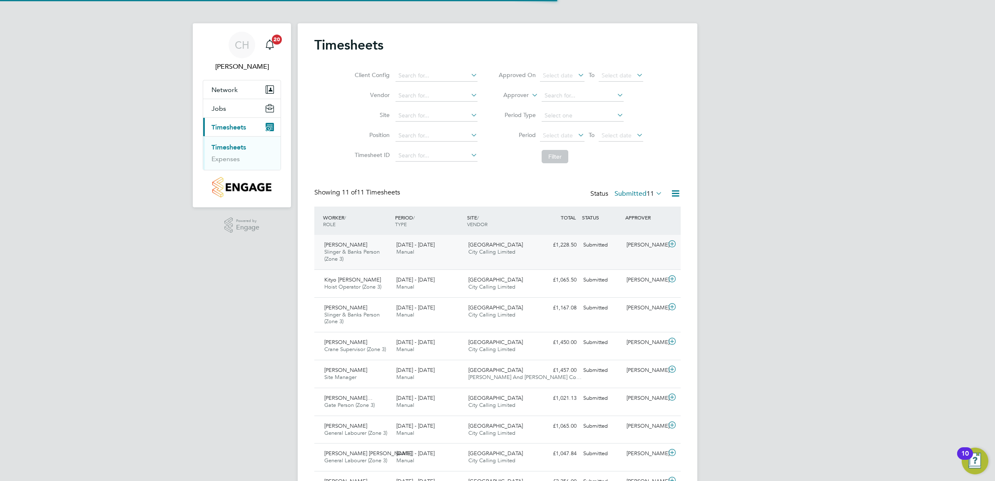
click at [409, 250] on span "Manual" at bounding box center [405, 251] width 18 height 7
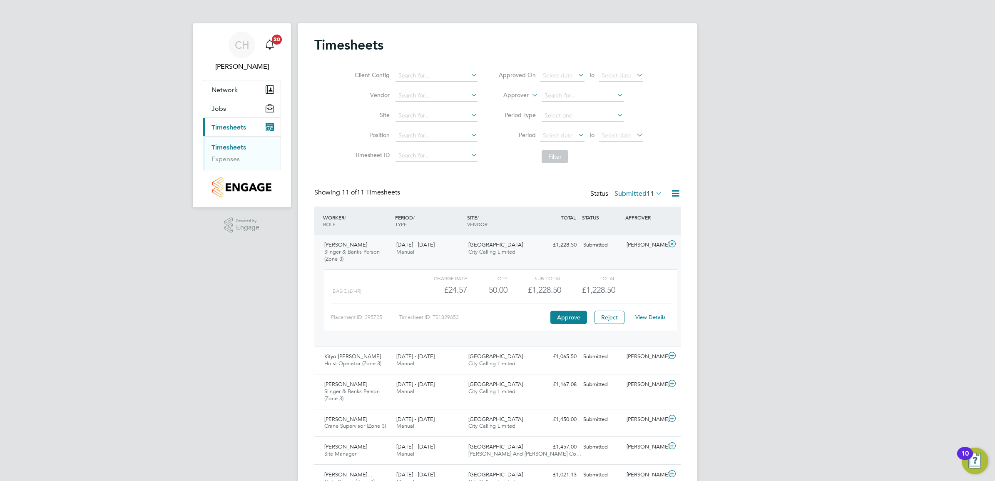
click at [657, 317] on link "View Details" at bounding box center [651, 317] width 30 height 7
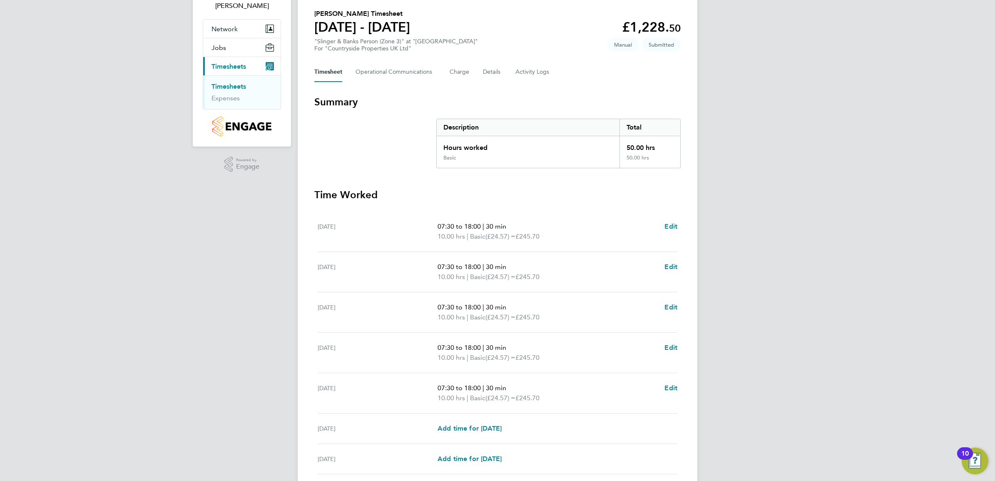
scroll to position [128, 0]
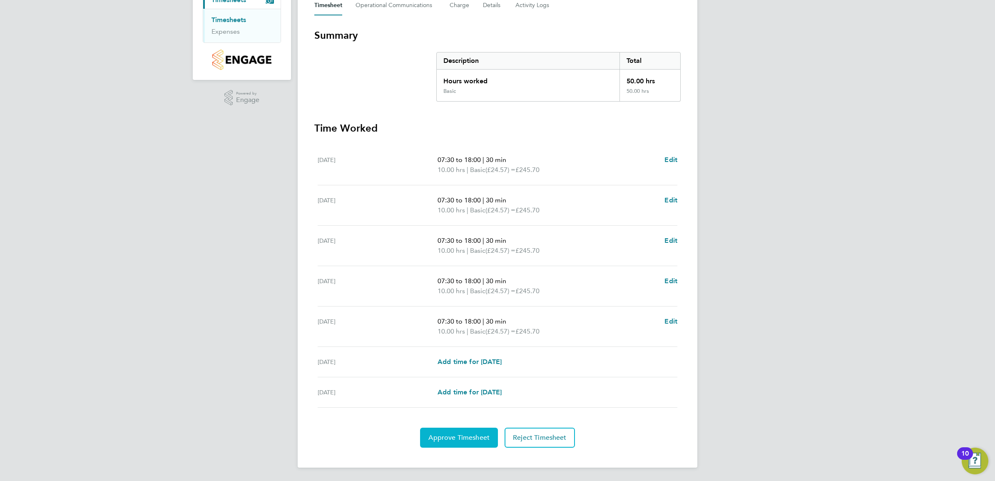
click at [486, 428] on button "Approve Timesheet" at bounding box center [459, 438] width 78 height 20
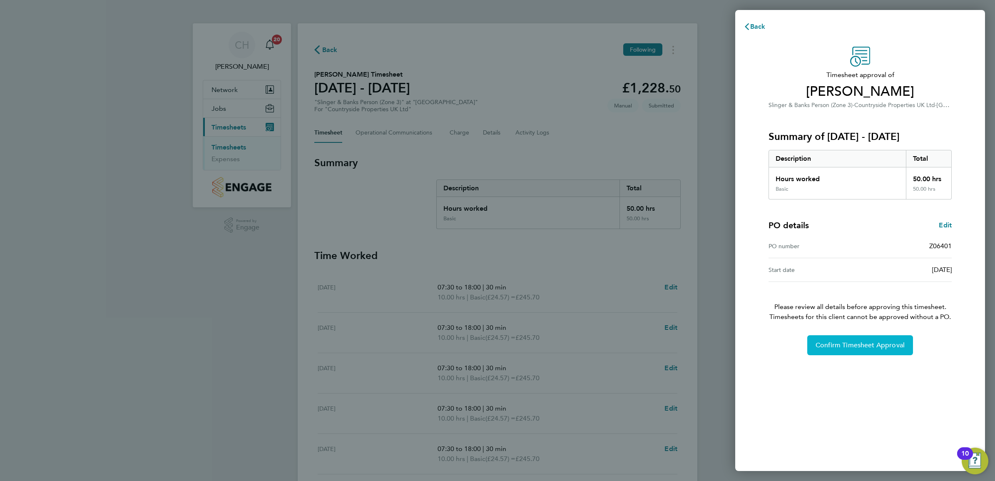
click at [879, 339] on button "Confirm Timesheet Approval" at bounding box center [861, 345] width 106 height 20
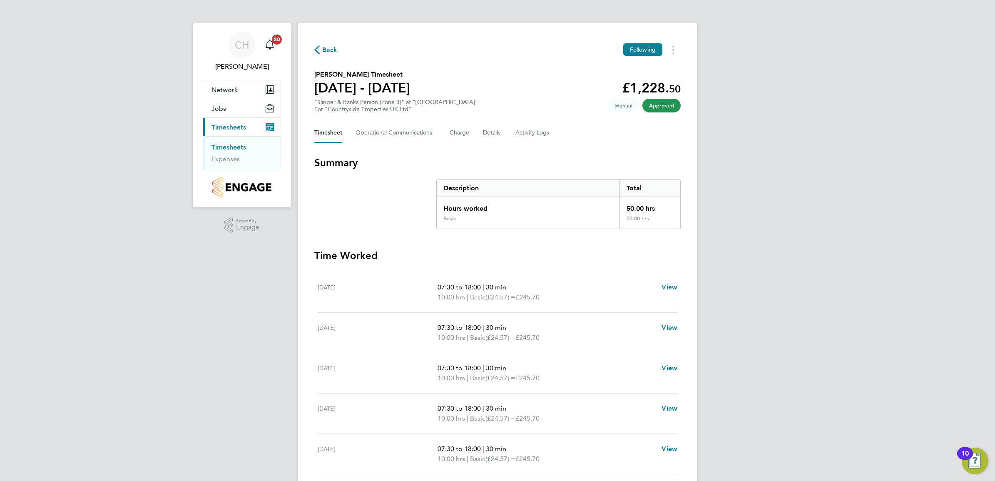
click at [238, 147] on link "Timesheets" at bounding box center [229, 147] width 35 height 8
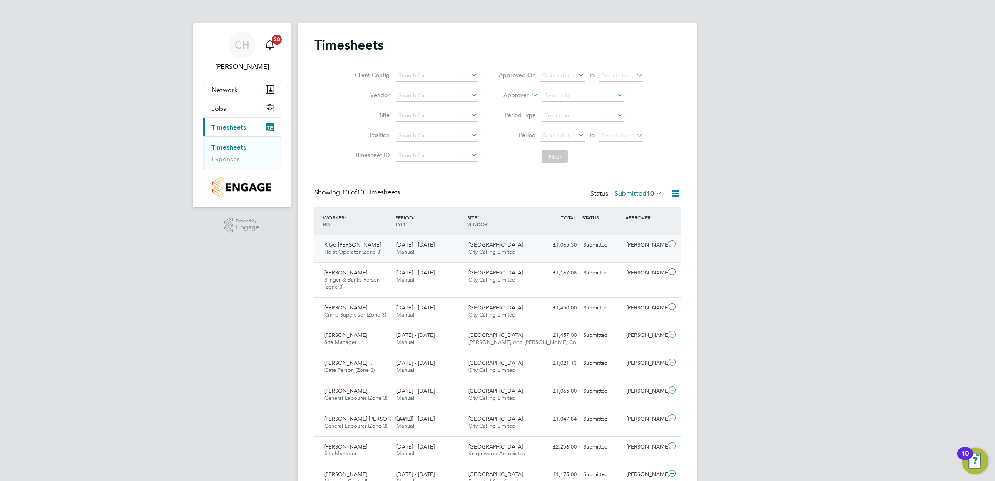
click at [386, 249] on div "Kityo Edrine Kizimula Hoist Operator (Zone 3) 22 - 28 Sep 2025" at bounding box center [357, 248] width 72 height 21
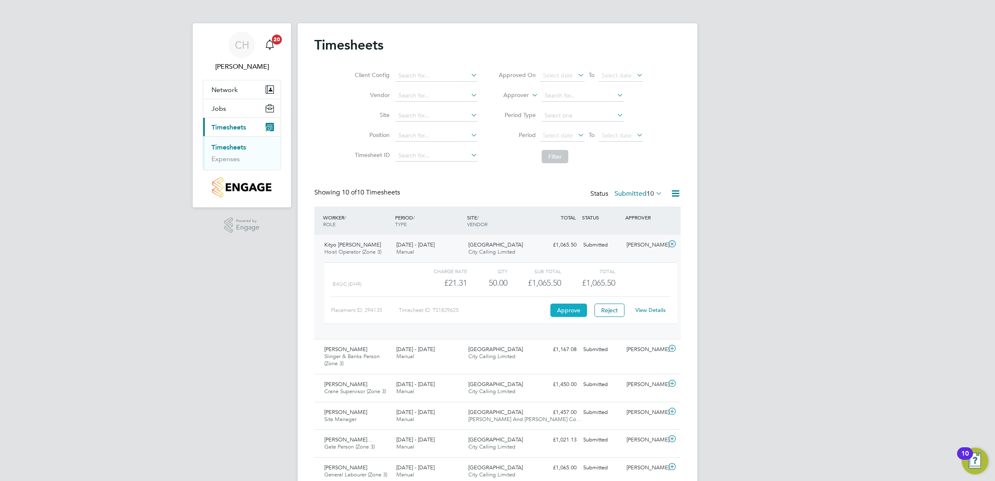
click at [555, 311] on button "Approve" at bounding box center [569, 310] width 37 height 13
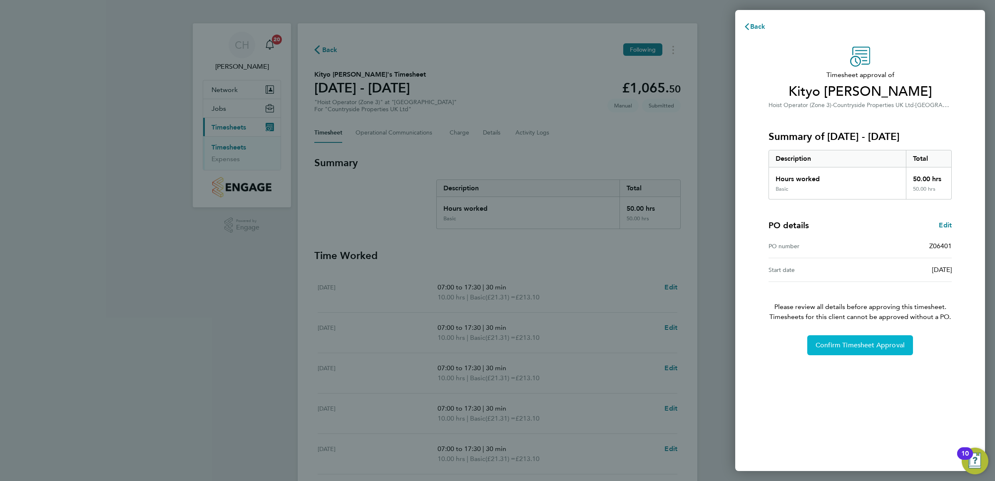
click at [882, 339] on button "Confirm Timesheet Approval" at bounding box center [861, 345] width 106 height 20
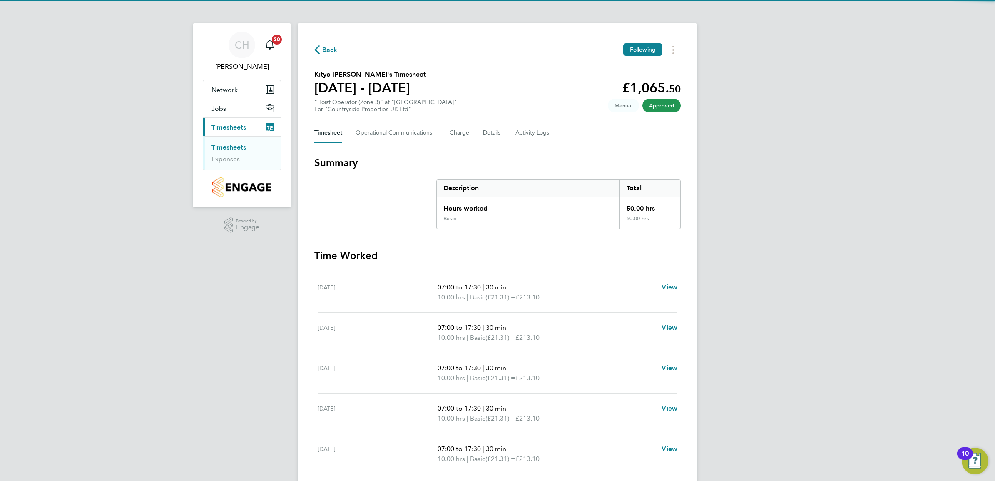
click at [239, 146] on link "Timesheets" at bounding box center [229, 147] width 35 height 8
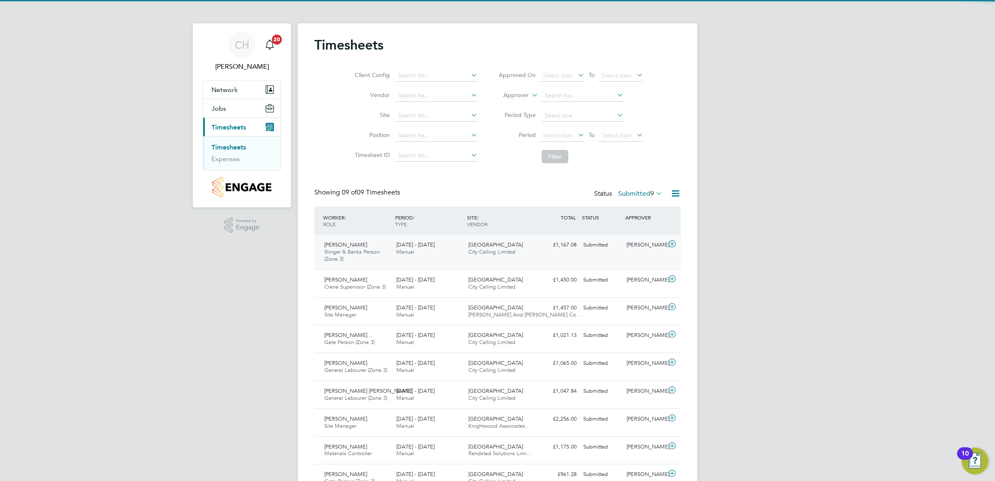
click at [484, 248] on div "Market Street City Calling Limited" at bounding box center [501, 248] width 72 height 21
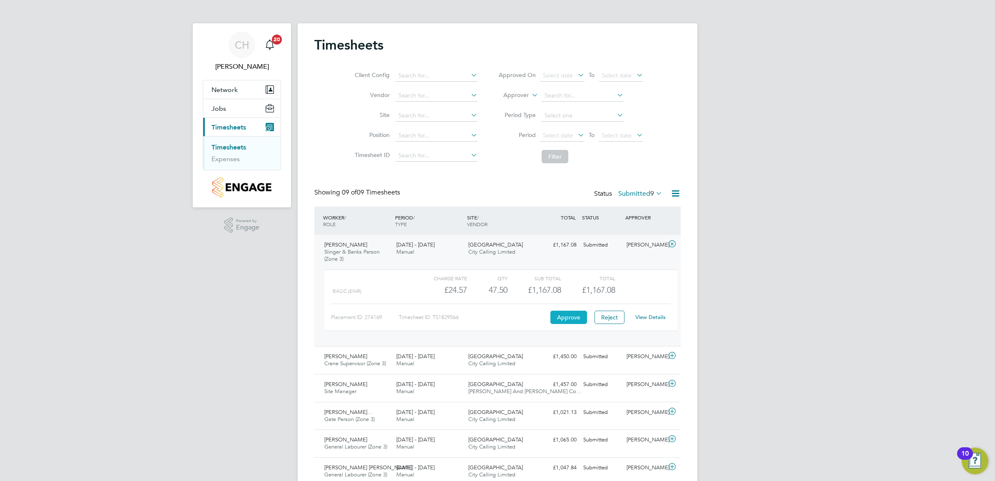
click at [576, 314] on button "Approve" at bounding box center [569, 317] width 37 height 13
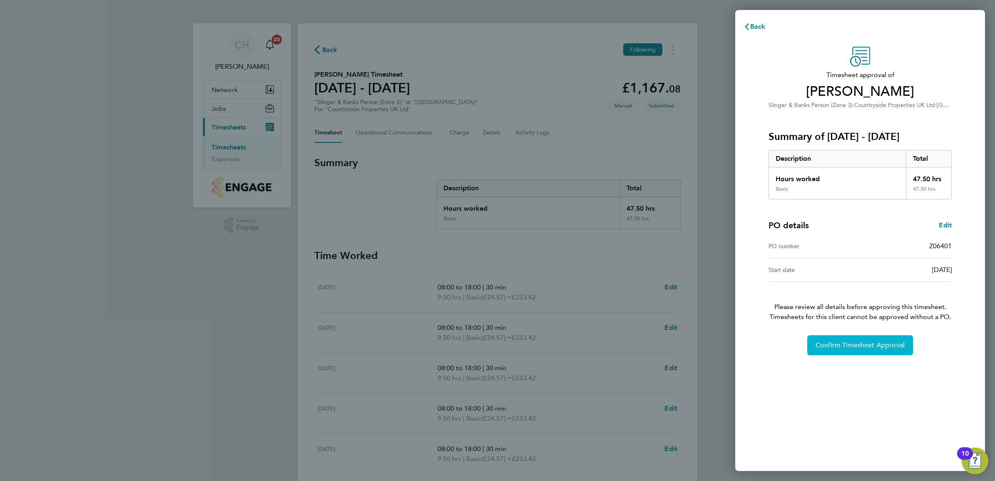
click at [845, 338] on button "Confirm Timesheet Approval" at bounding box center [861, 345] width 106 height 20
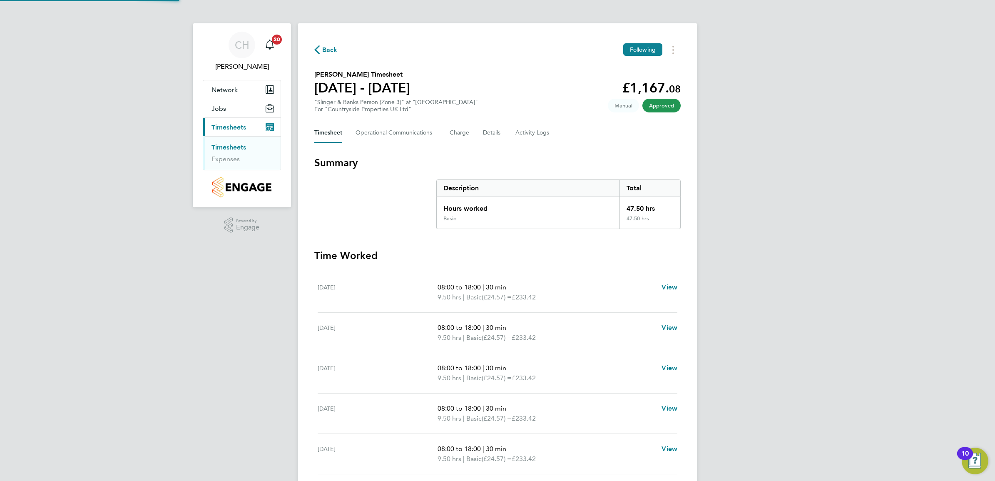
click at [239, 147] on link "Timesheets" at bounding box center [229, 147] width 35 height 8
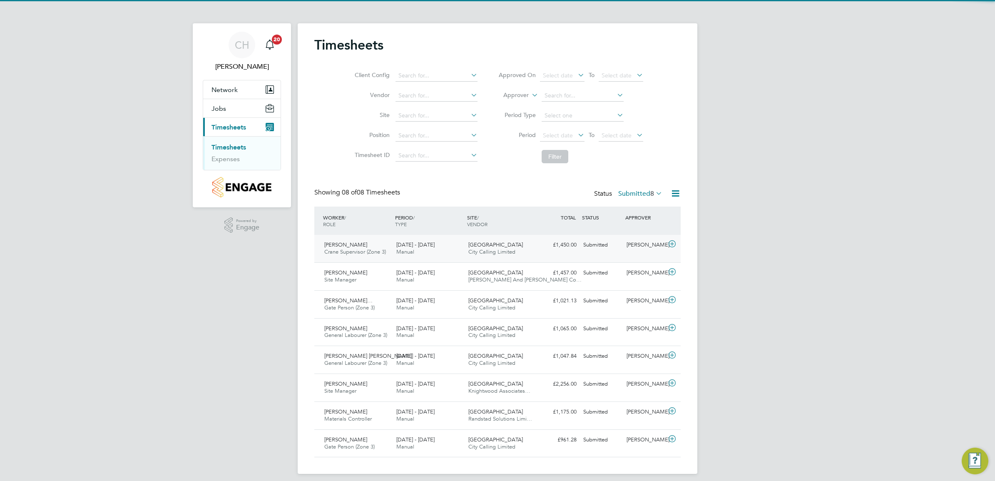
click at [436, 249] on div "22 - 28 Sep 2025 Manual" at bounding box center [429, 248] width 72 height 21
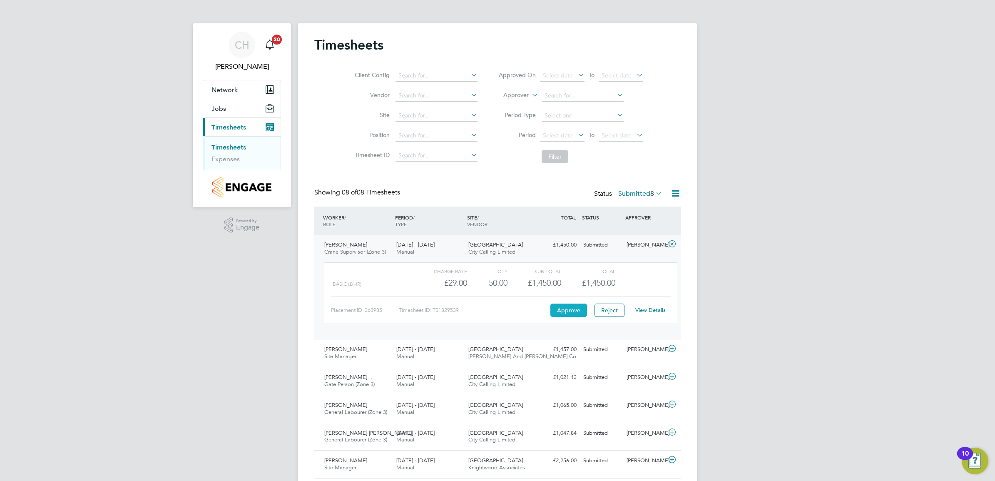
click at [561, 313] on button "Approve" at bounding box center [569, 310] width 37 height 13
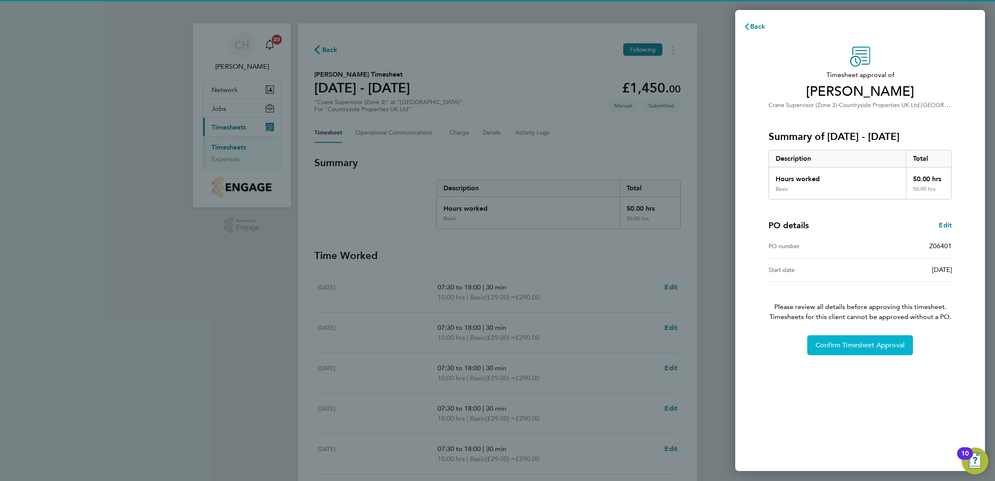
click at [875, 346] on span "Confirm Timesheet Approval" at bounding box center [860, 345] width 89 height 8
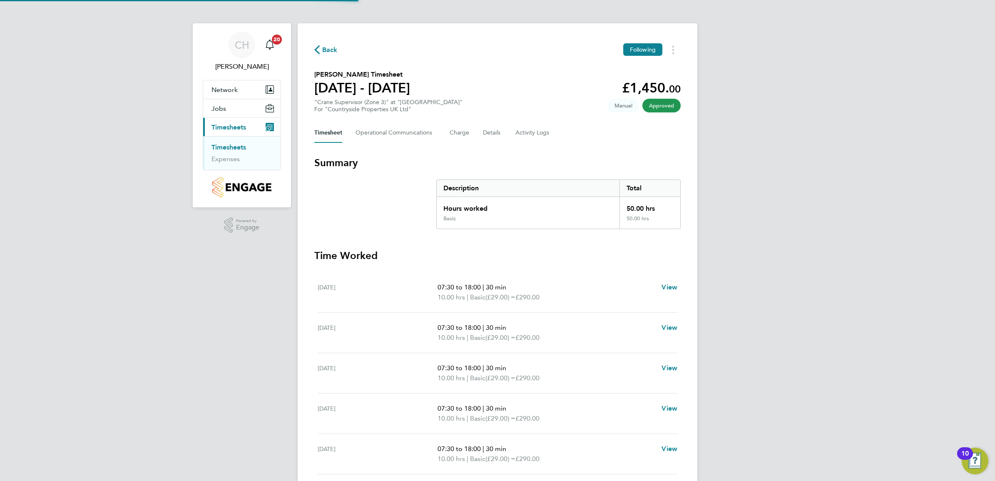
click at [242, 149] on link "Timesheets" at bounding box center [229, 147] width 35 height 8
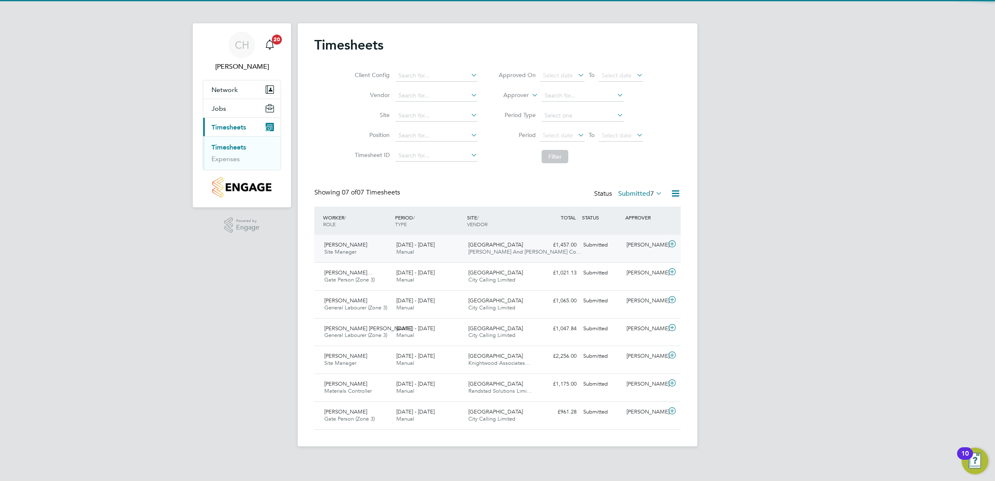
click at [450, 250] on div "22 - 28 Sep 2025 Manual" at bounding box center [429, 248] width 72 height 21
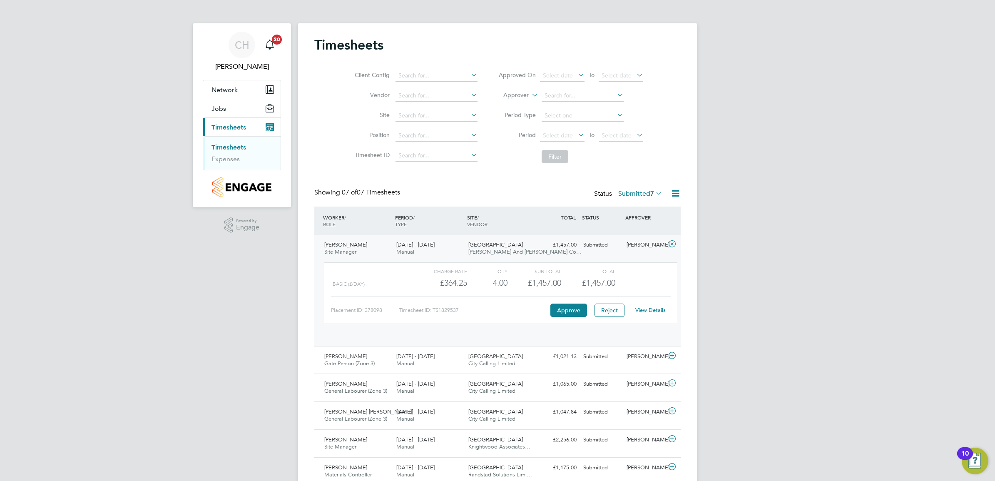
scroll to position [4, 4]
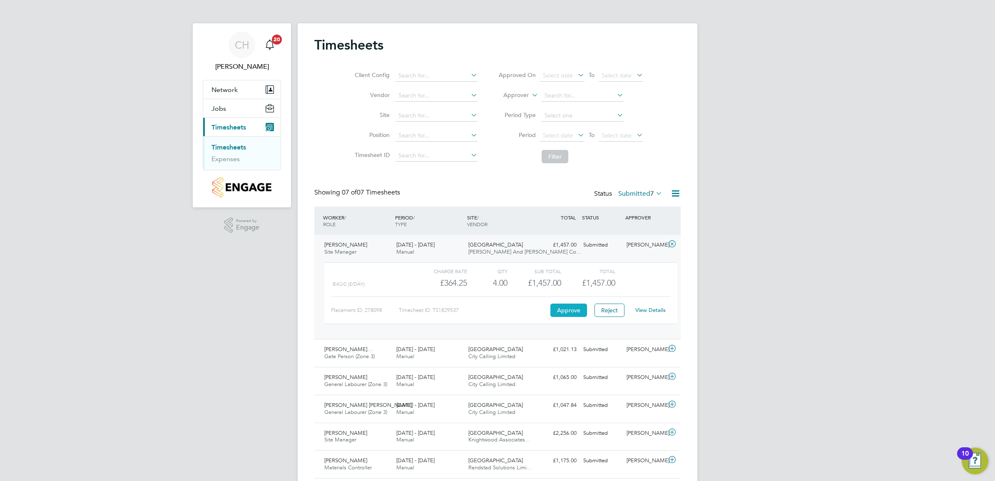
click at [562, 306] on button "Approve" at bounding box center [569, 310] width 37 height 13
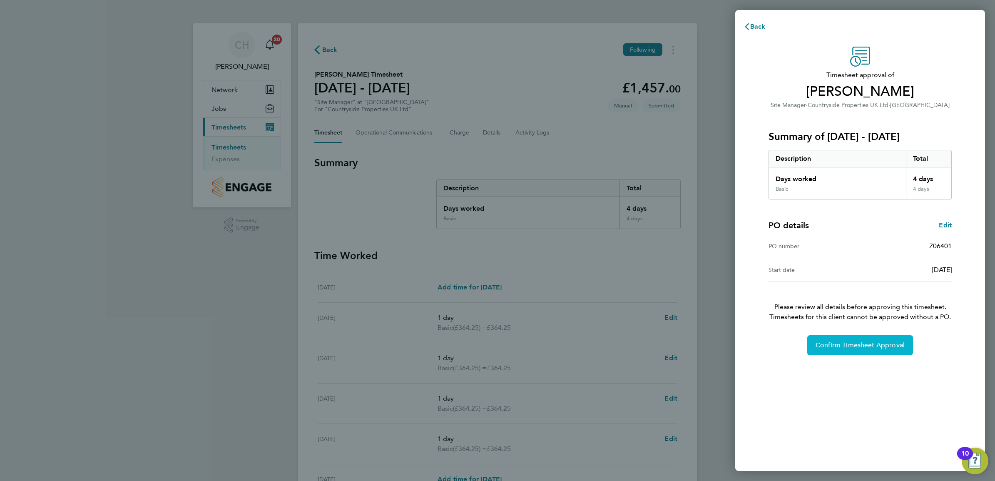
click at [884, 344] on span "Confirm Timesheet Approval" at bounding box center [860, 345] width 89 height 8
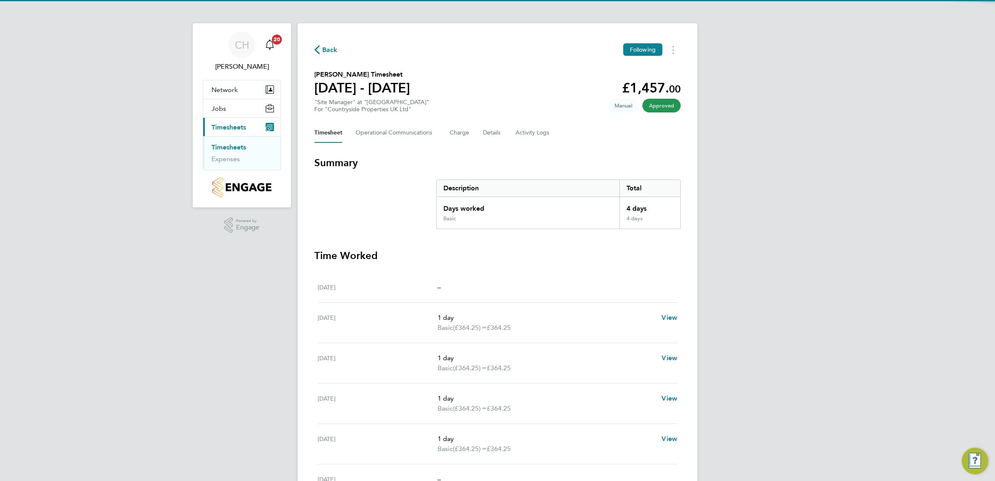
click at [230, 147] on link "Timesheets" at bounding box center [229, 147] width 35 height 8
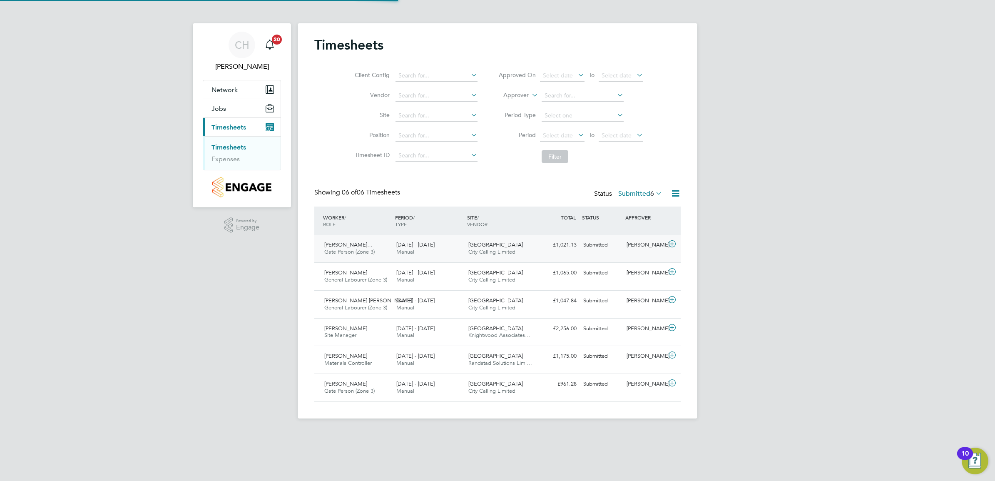
click at [356, 240] on div "[PERSON_NAME]… Gate Person (Zone 3) [DATE] - [DATE]" at bounding box center [357, 248] width 72 height 21
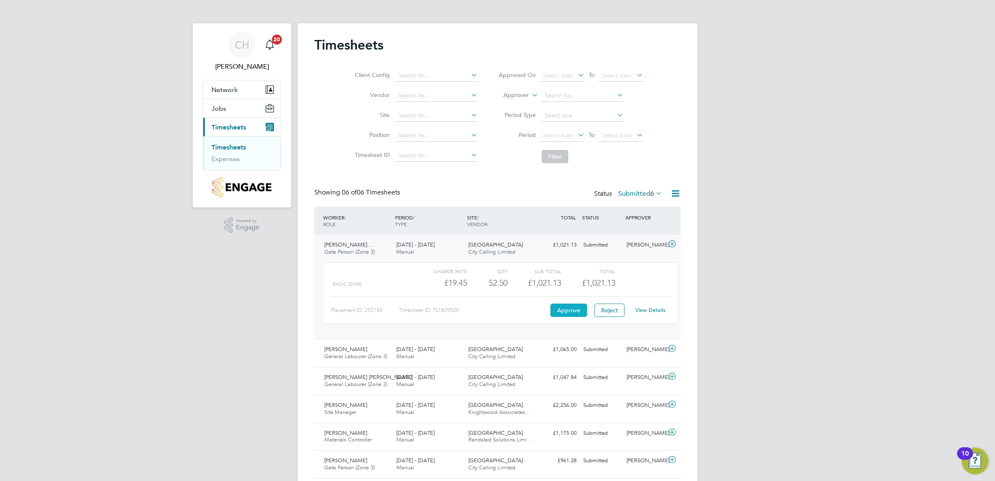
click at [571, 308] on button "Approve" at bounding box center [569, 310] width 37 height 13
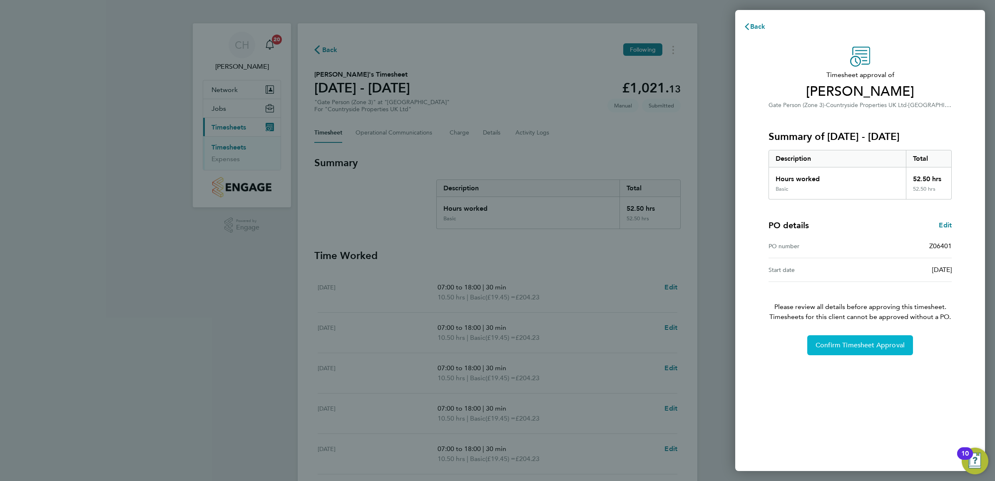
click at [840, 342] on span "Confirm Timesheet Approval" at bounding box center [860, 345] width 89 height 8
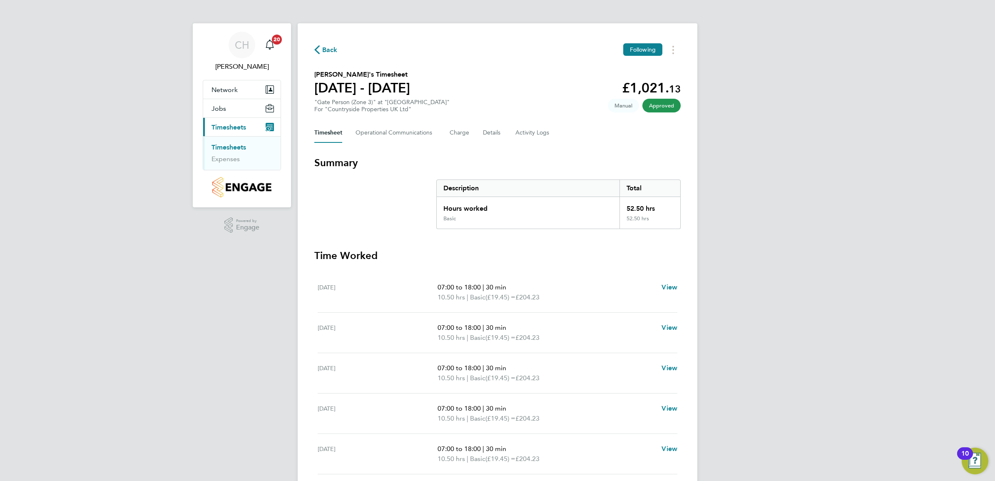
click at [245, 147] on link "Timesheets" at bounding box center [229, 147] width 35 height 8
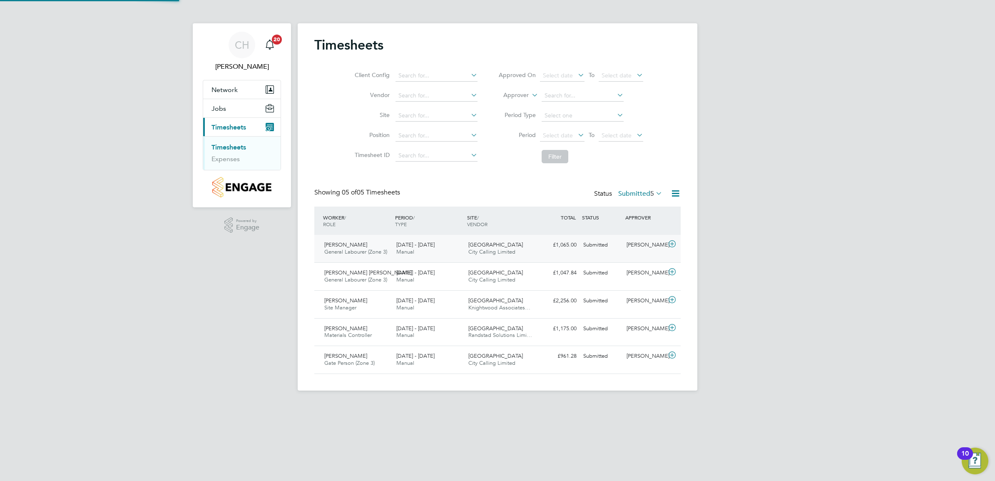
click at [475, 246] on span "[GEOGRAPHIC_DATA]" at bounding box center [496, 244] width 55 height 7
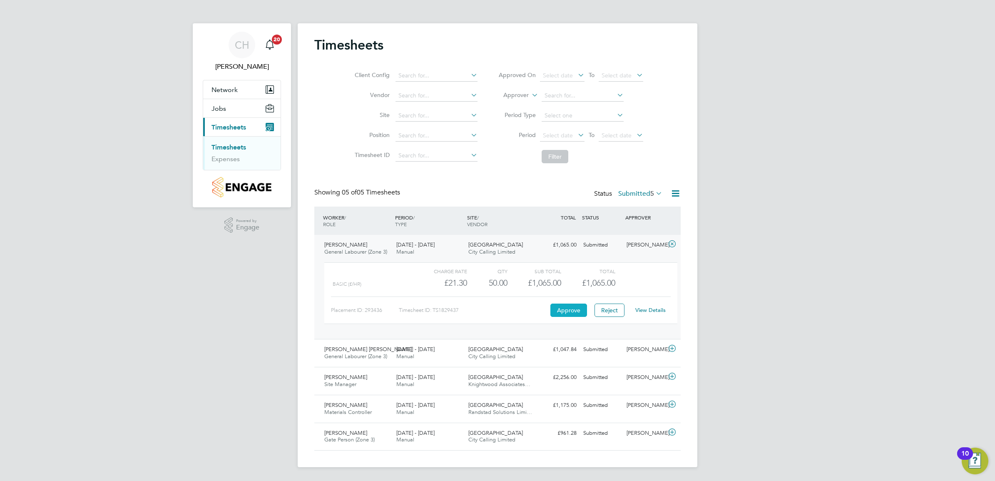
click at [561, 313] on button "Approve" at bounding box center [569, 310] width 37 height 13
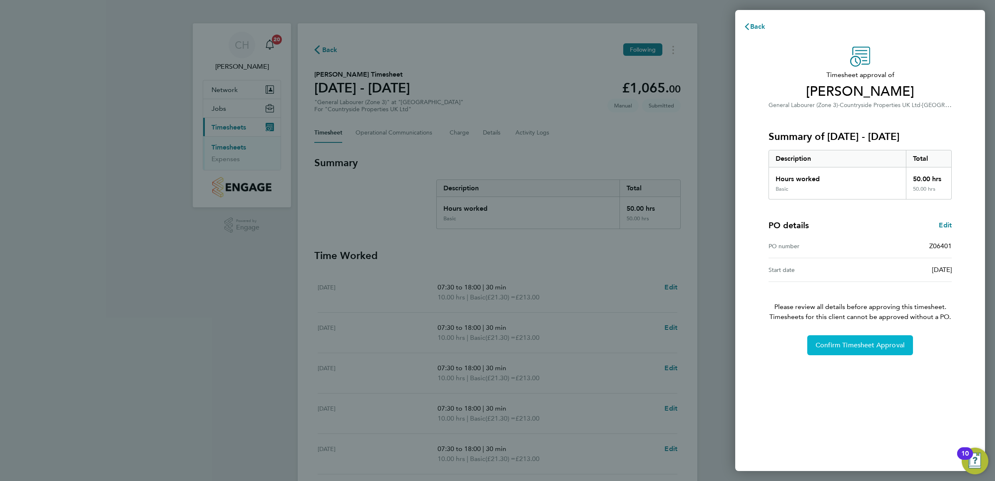
click at [867, 338] on button "Confirm Timesheet Approval" at bounding box center [861, 345] width 106 height 20
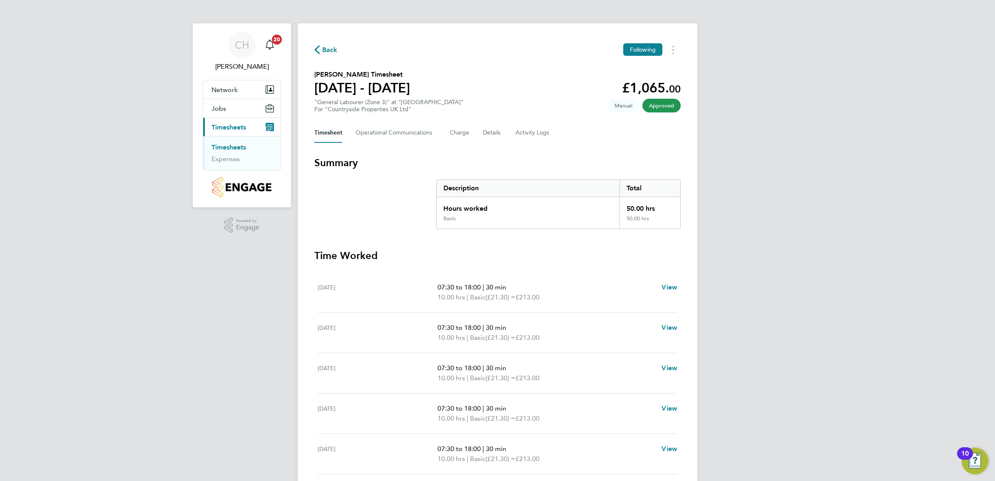
click at [226, 145] on link "Timesheets" at bounding box center [229, 147] width 35 height 8
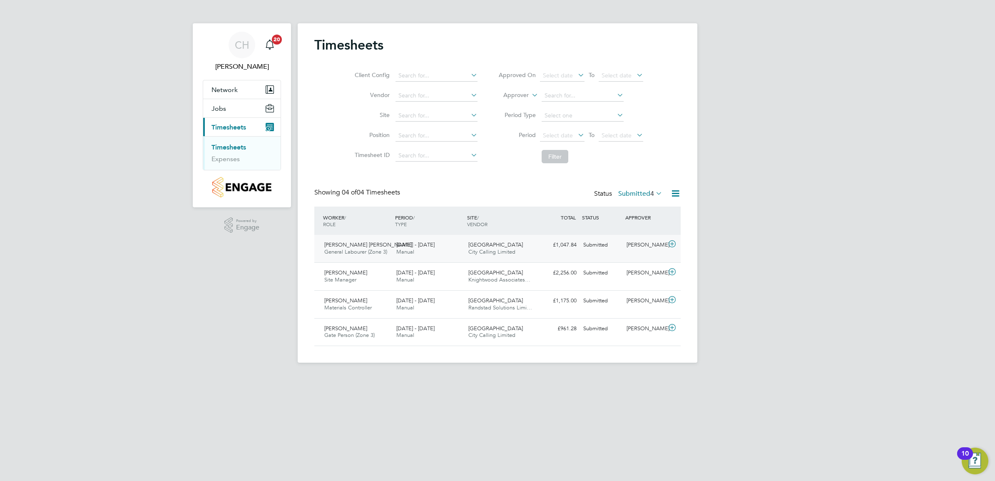
click at [403, 242] on span "22 - 28 Sep 2025" at bounding box center [415, 244] width 38 height 7
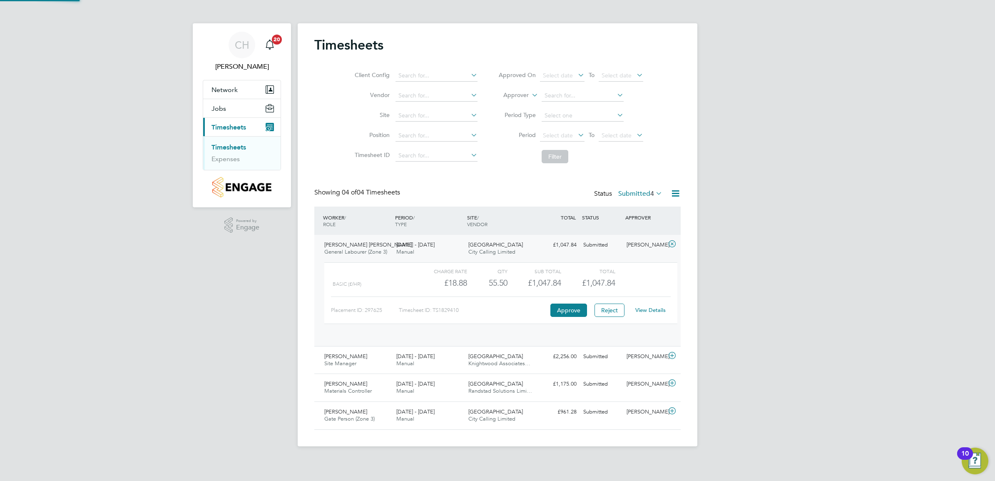
scroll to position [14, 81]
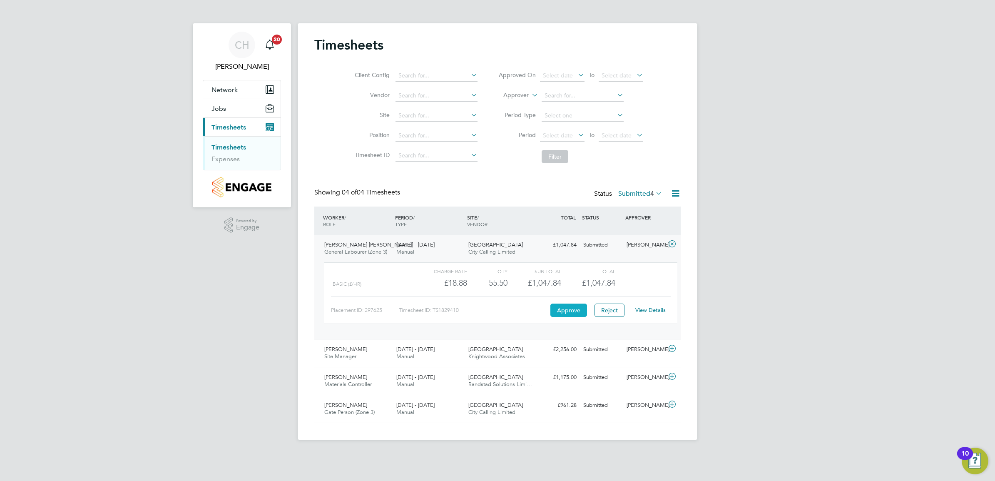
click at [554, 307] on button "Approve" at bounding box center [569, 310] width 37 height 13
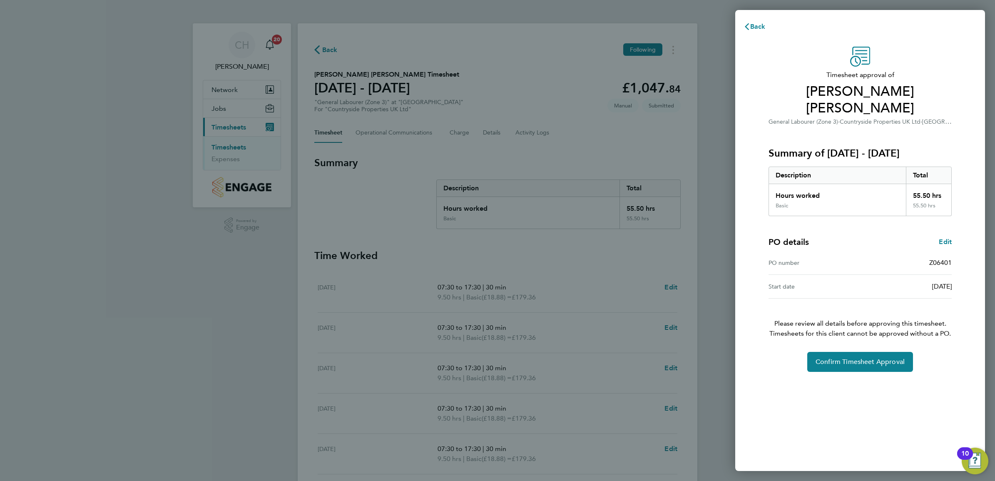
click at [599, 317] on div "Back Timesheet approval of Abdelazim Tahir Ali General Labourer (Zone 3) · Coun…" at bounding box center [497, 240] width 995 height 481
click at [753, 23] on span "Back" at bounding box center [757, 26] width 15 height 8
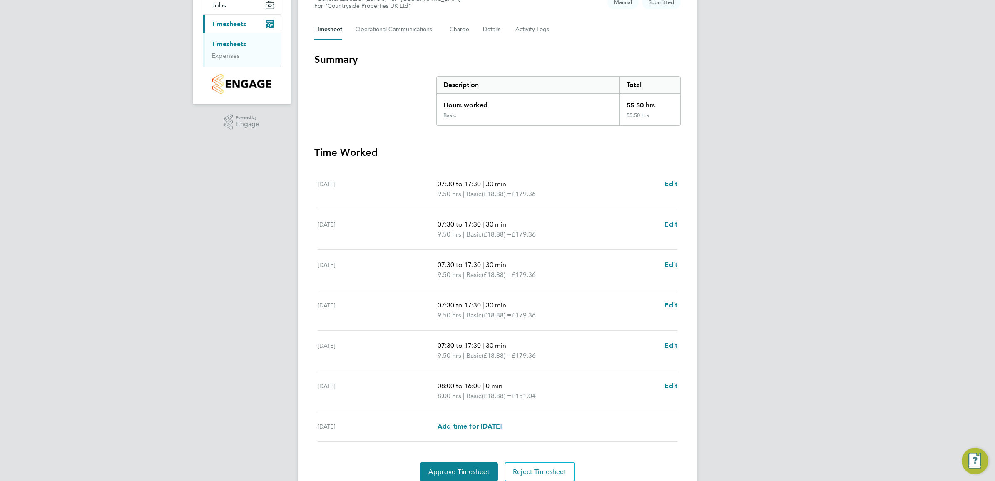
scroll to position [104, 0]
click at [461, 473] on span "Approve Timesheet" at bounding box center [459, 471] width 61 height 8
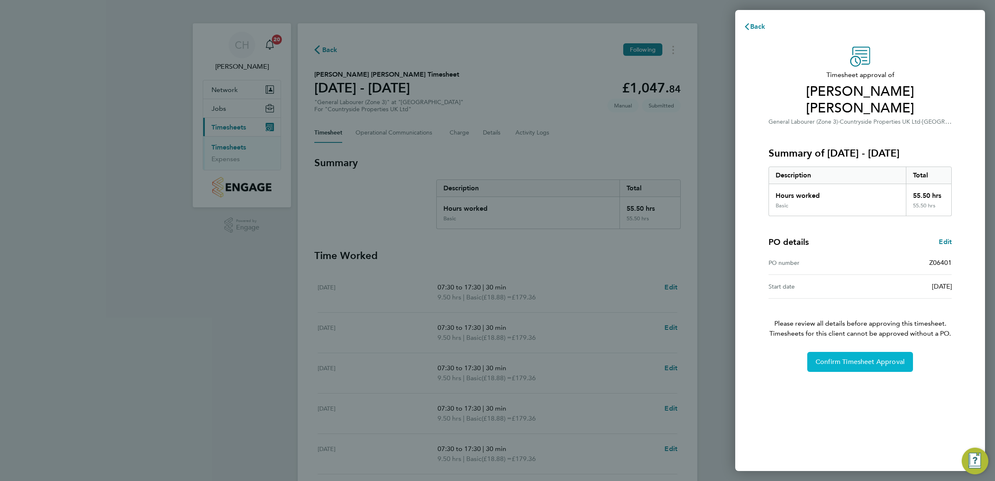
click at [863, 358] on span "Confirm Timesheet Approval" at bounding box center [860, 362] width 89 height 8
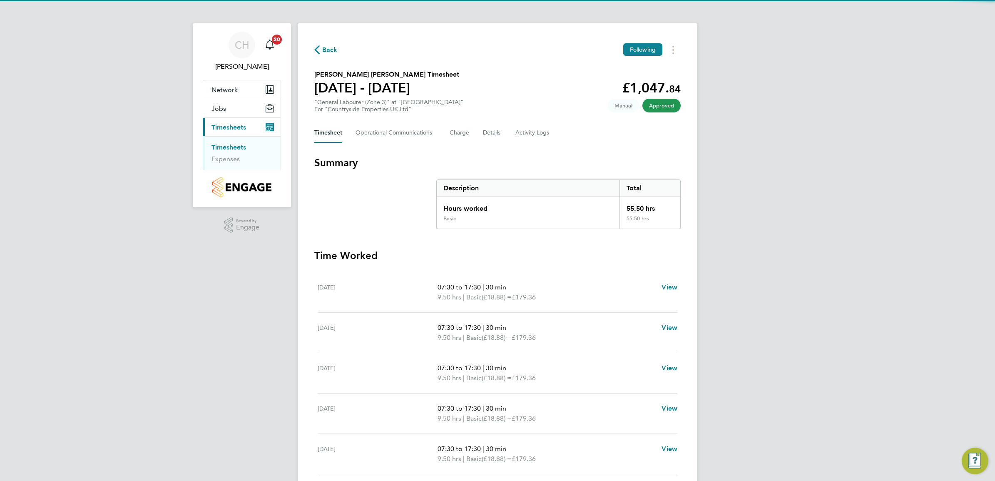
click at [227, 146] on link "Timesheets" at bounding box center [229, 147] width 35 height 8
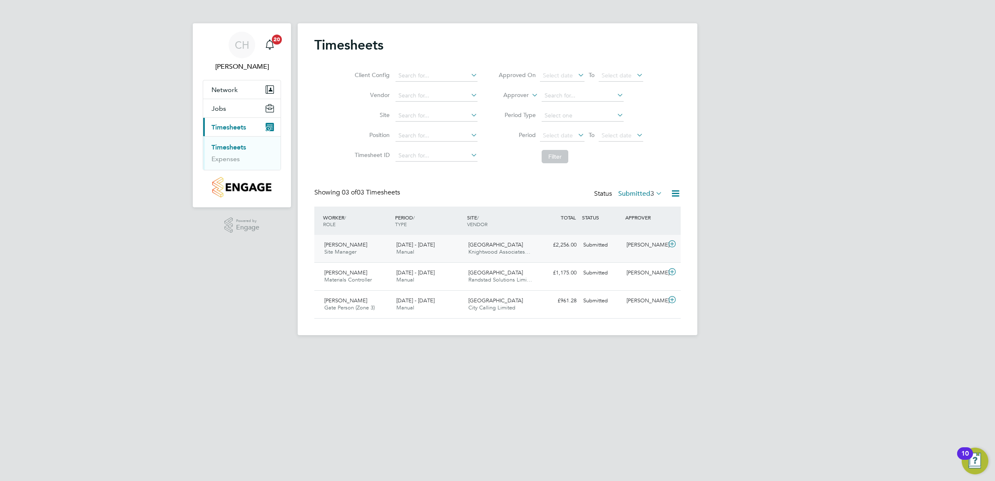
click at [375, 240] on div "Vladimir Ilasov Site Manager 22 - 28 Sep 2025" at bounding box center [357, 248] width 72 height 21
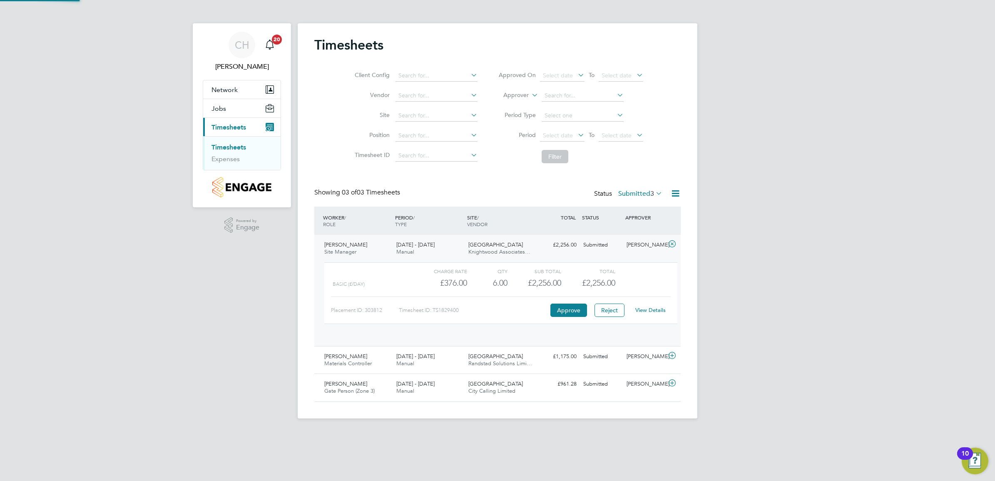
scroll to position [14, 81]
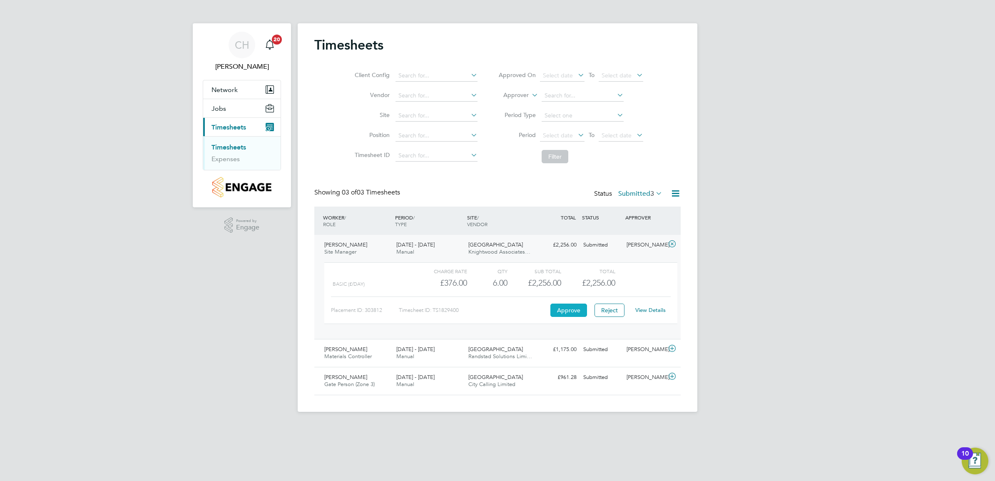
click at [559, 309] on button "Approve" at bounding box center [569, 310] width 37 height 13
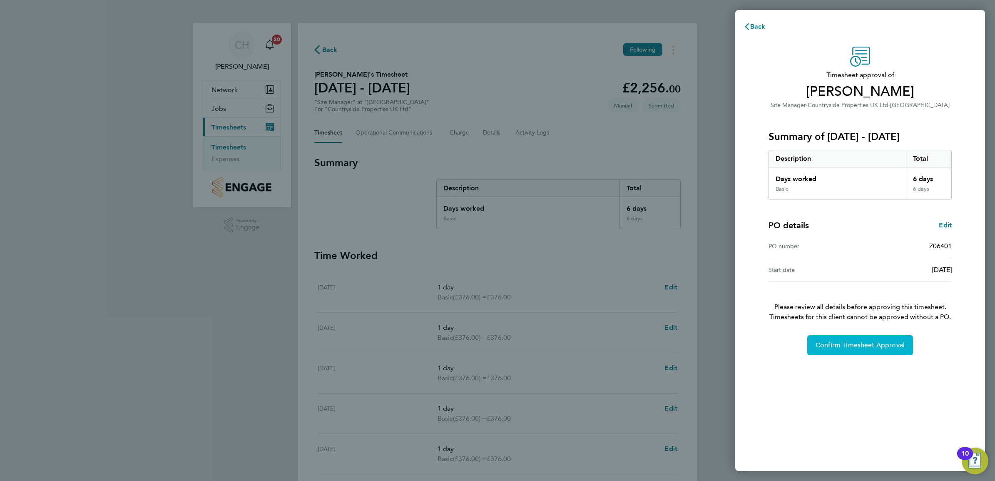
click at [855, 340] on button "Confirm Timesheet Approval" at bounding box center [861, 345] width 106 height 20
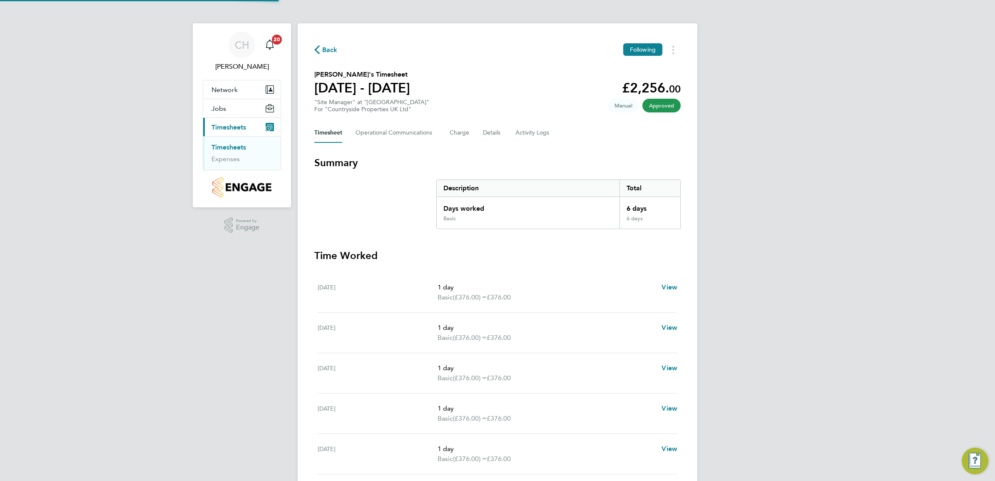
click at [220, 147] on link "Timesheets" at bounding box center [229, 147] width 35 height 8
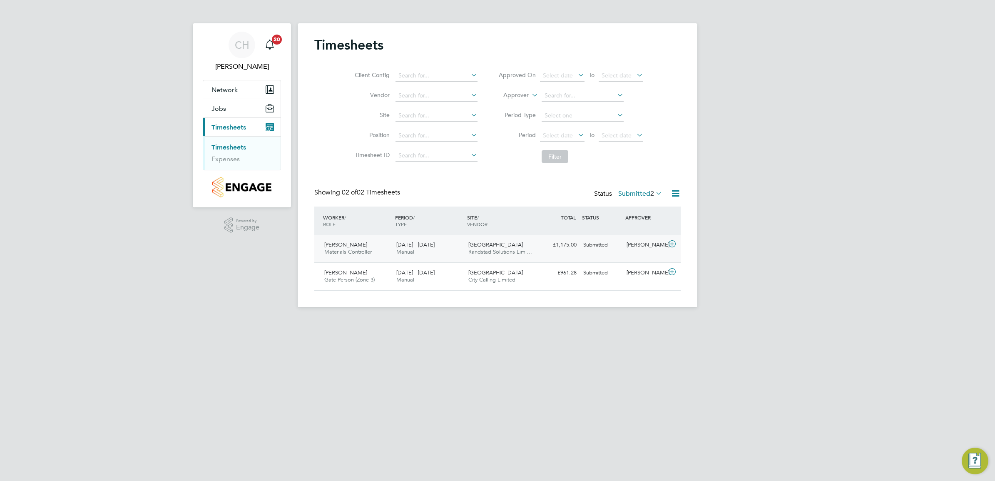
scroll to position [21, 72]
click at [404, 246] on span "[DATE] - [DATE]" at bounding box center [415, 244] width 38 height 7
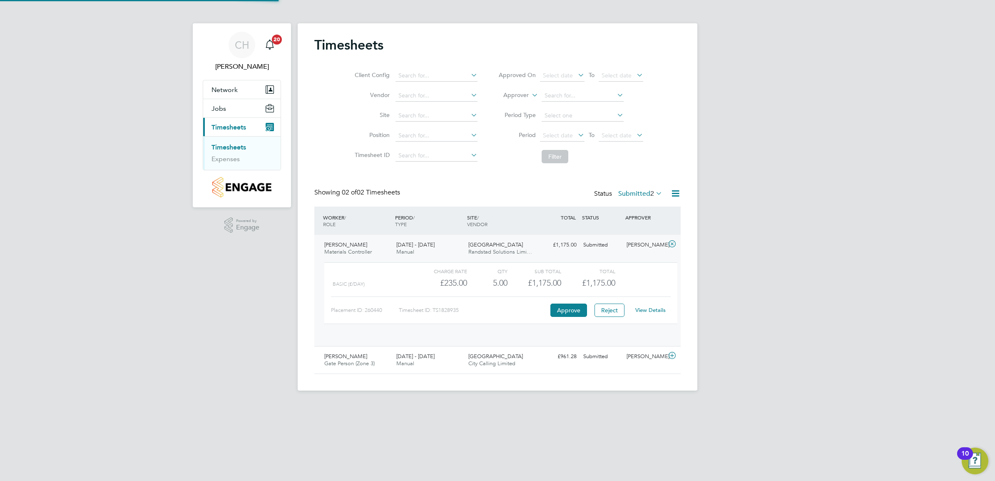
scroll to position [14, 81]
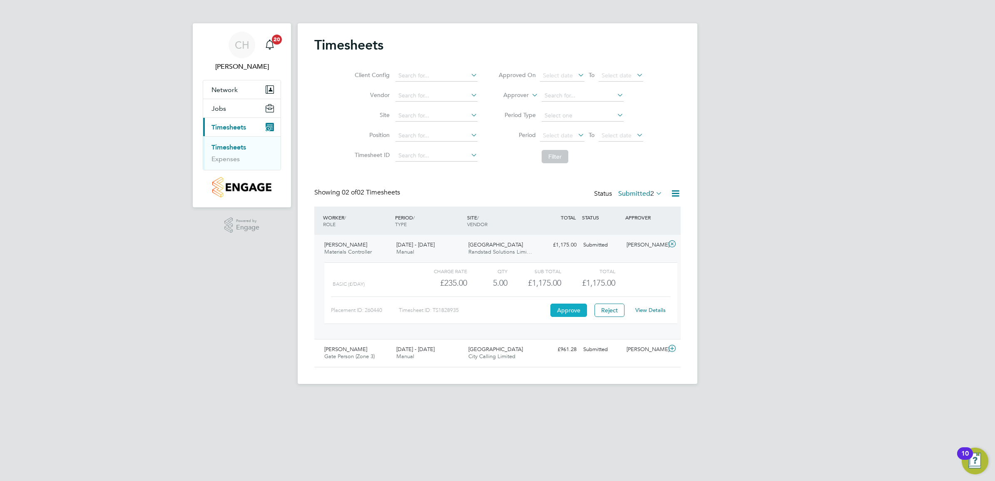
click at [566, 315] on button "Approve" at bounding box center [569, 310] width 37 height 13
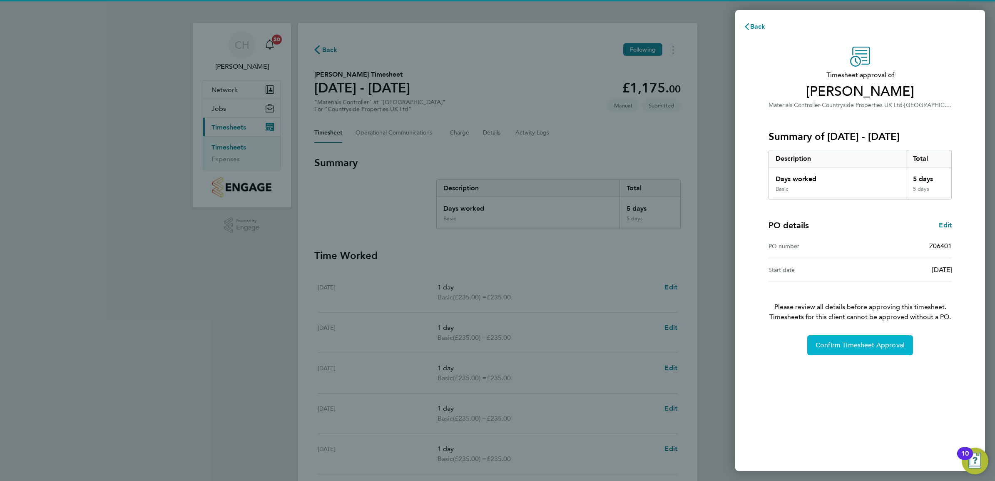
click at [845, 342] on span "Confirm Timesheet Approval" at bounding box center [860, 345] width 89 height 8
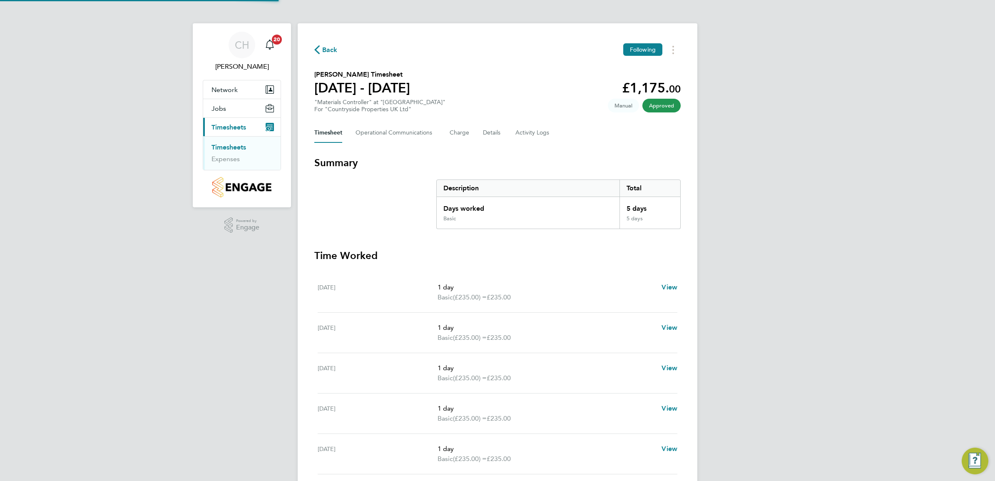
click at [218, 147] on link "Timesheets" at bounding box center [229, 147] width 35 height 8
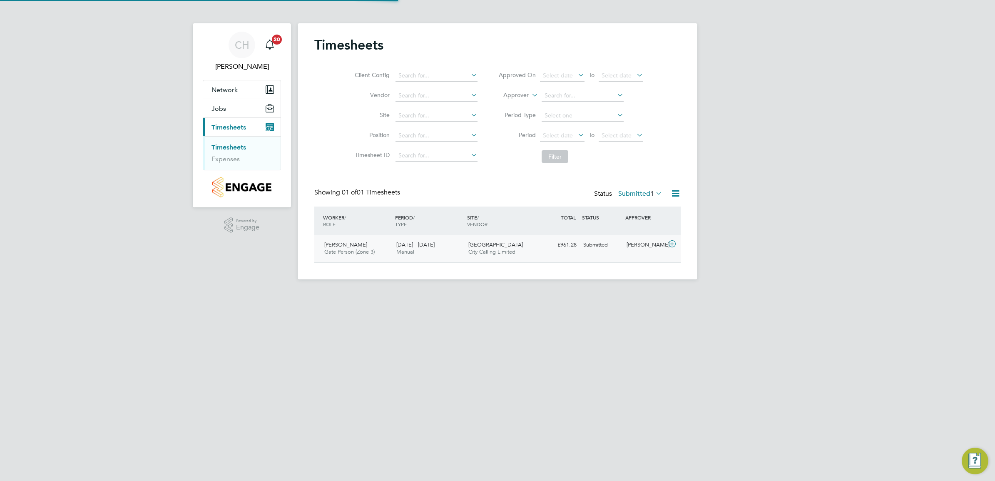
scroll to position [21, 72]
click at [389, 247] on div "Delwain James Gate Person (Zone 3) 22 - 28 Sep 2025" at bounding box center [357, 248] width 72 height 21
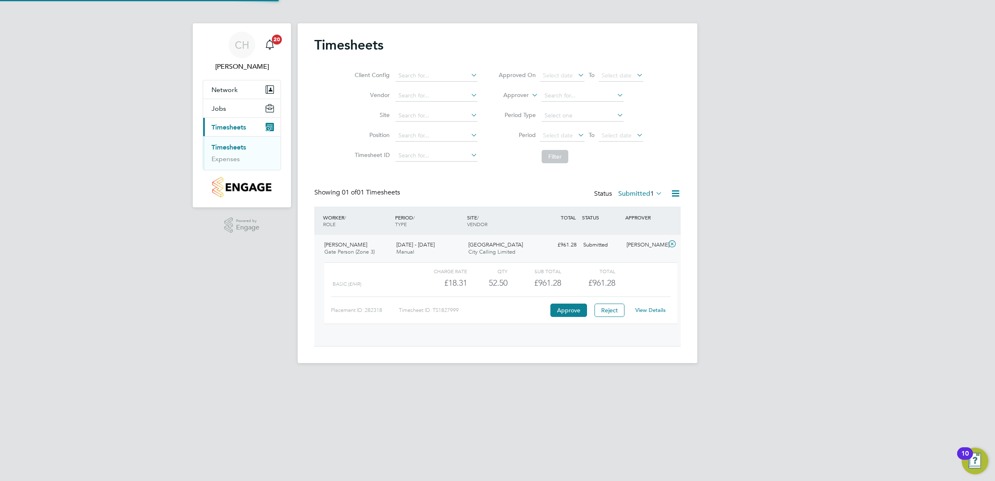
scroll to position [14, 81]
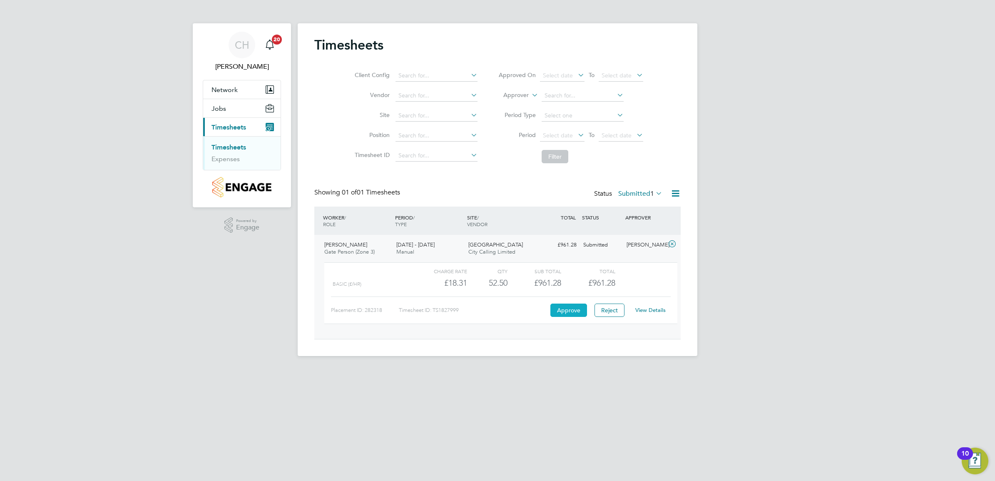
click at [563, 313] on button "Approve" at bounding box center [569, 310] width 37 height 13
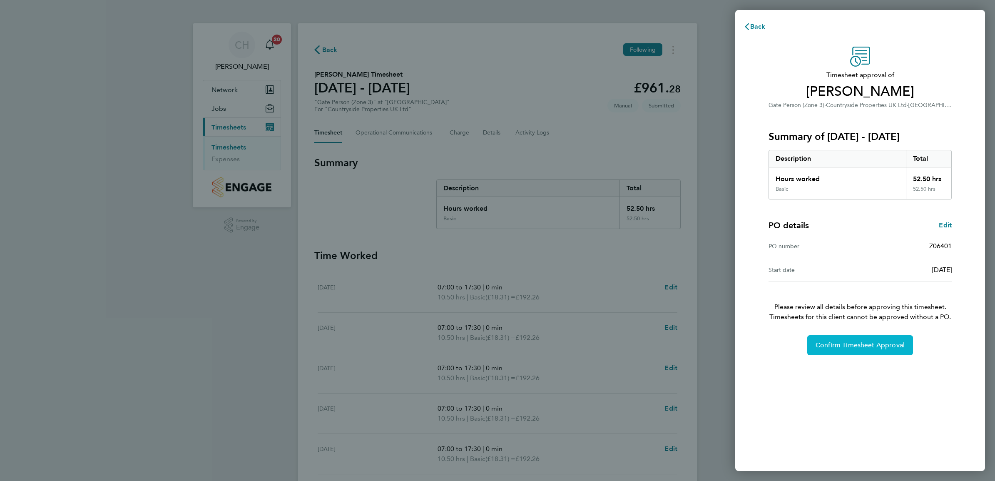
click at [840, 344] on span "Confirm Timesheet Approval" at bounding box center [860, 345] width 89 height 8
